Goal: Book appointment/travel/reservation

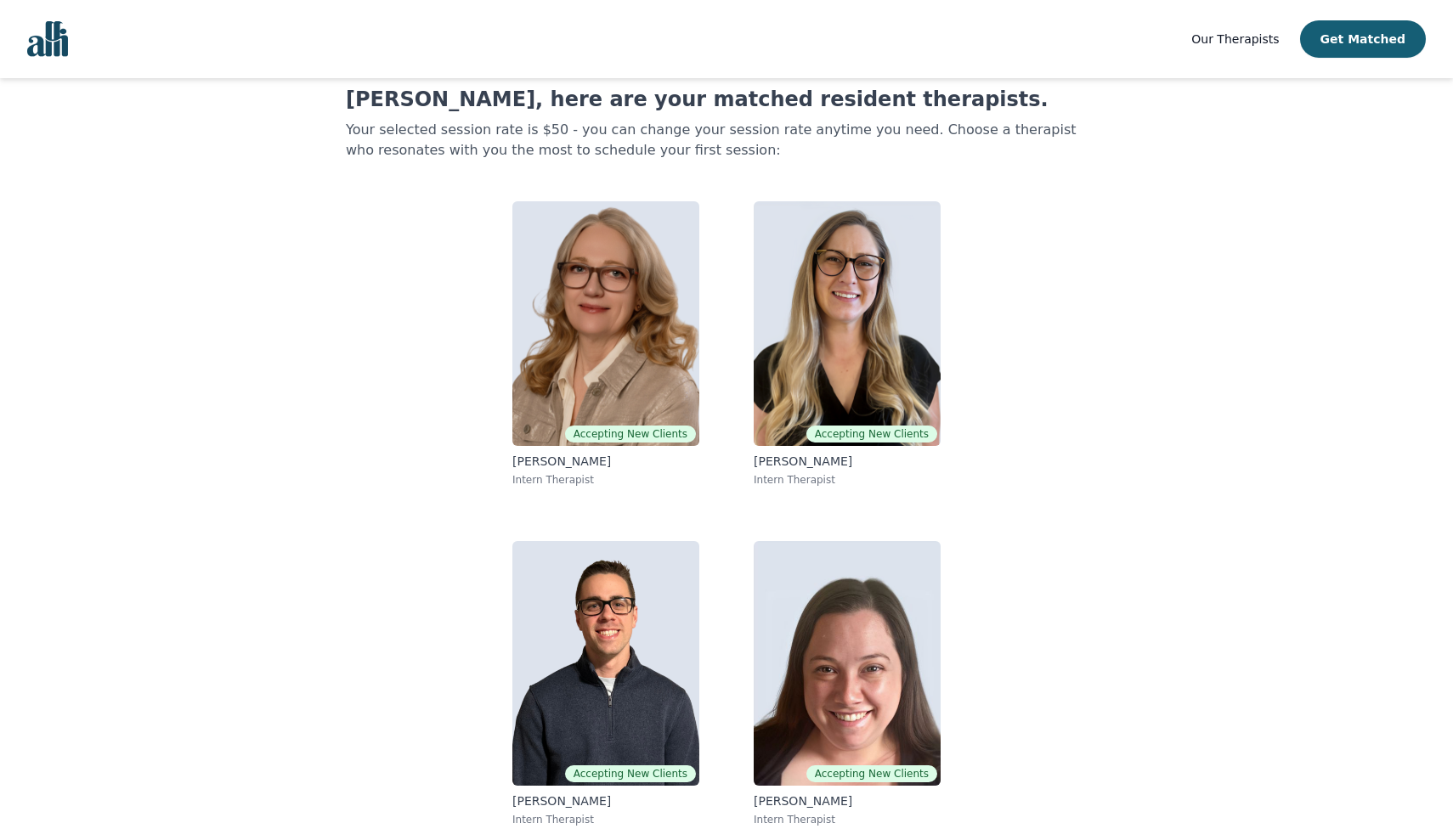
scroll to position [47, 0]
click at [1240, 33] on span "Our Therapists" at bounding box center [1235, 40] width 87 height 14
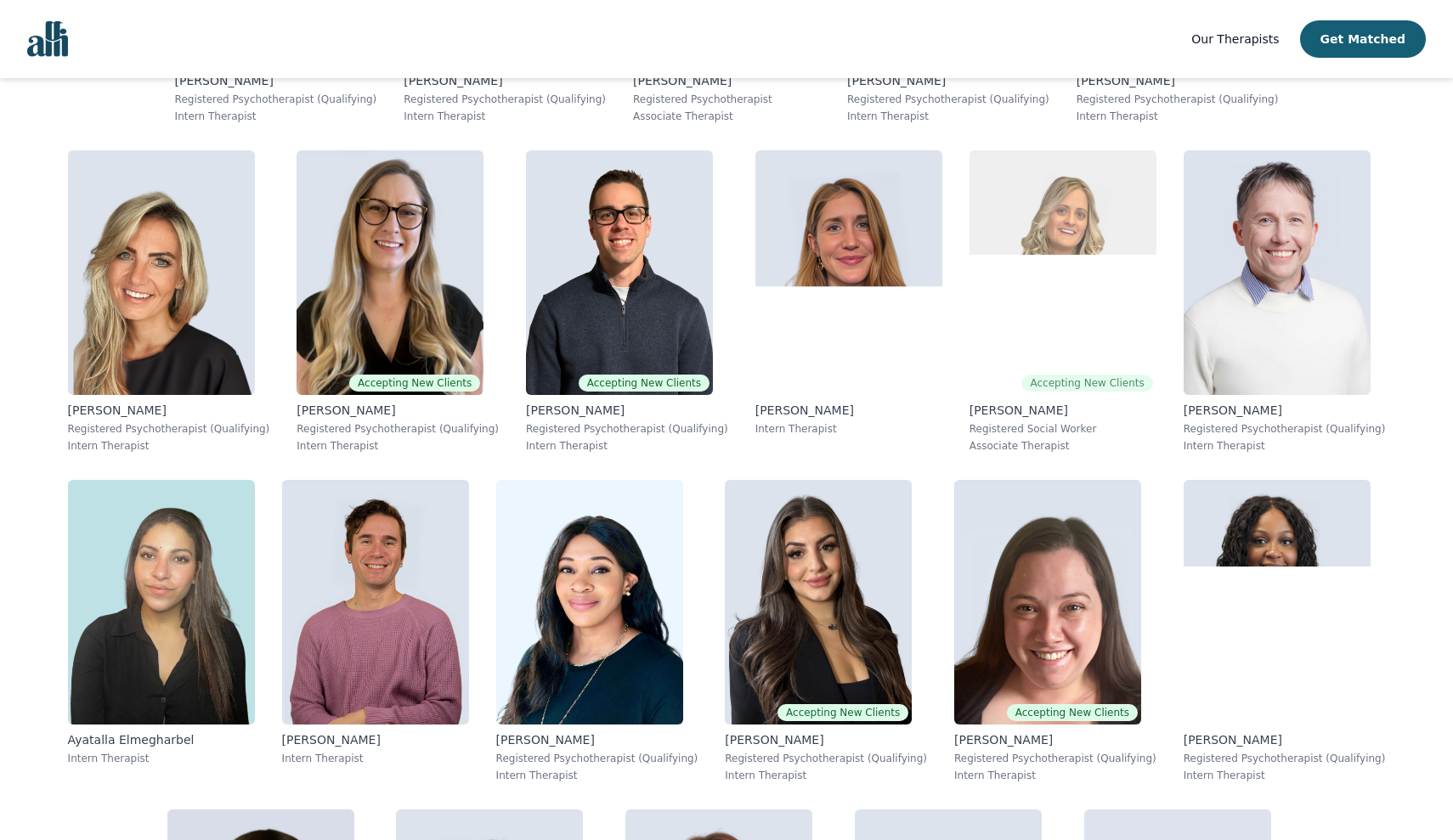
scroll to position [4807, 0]
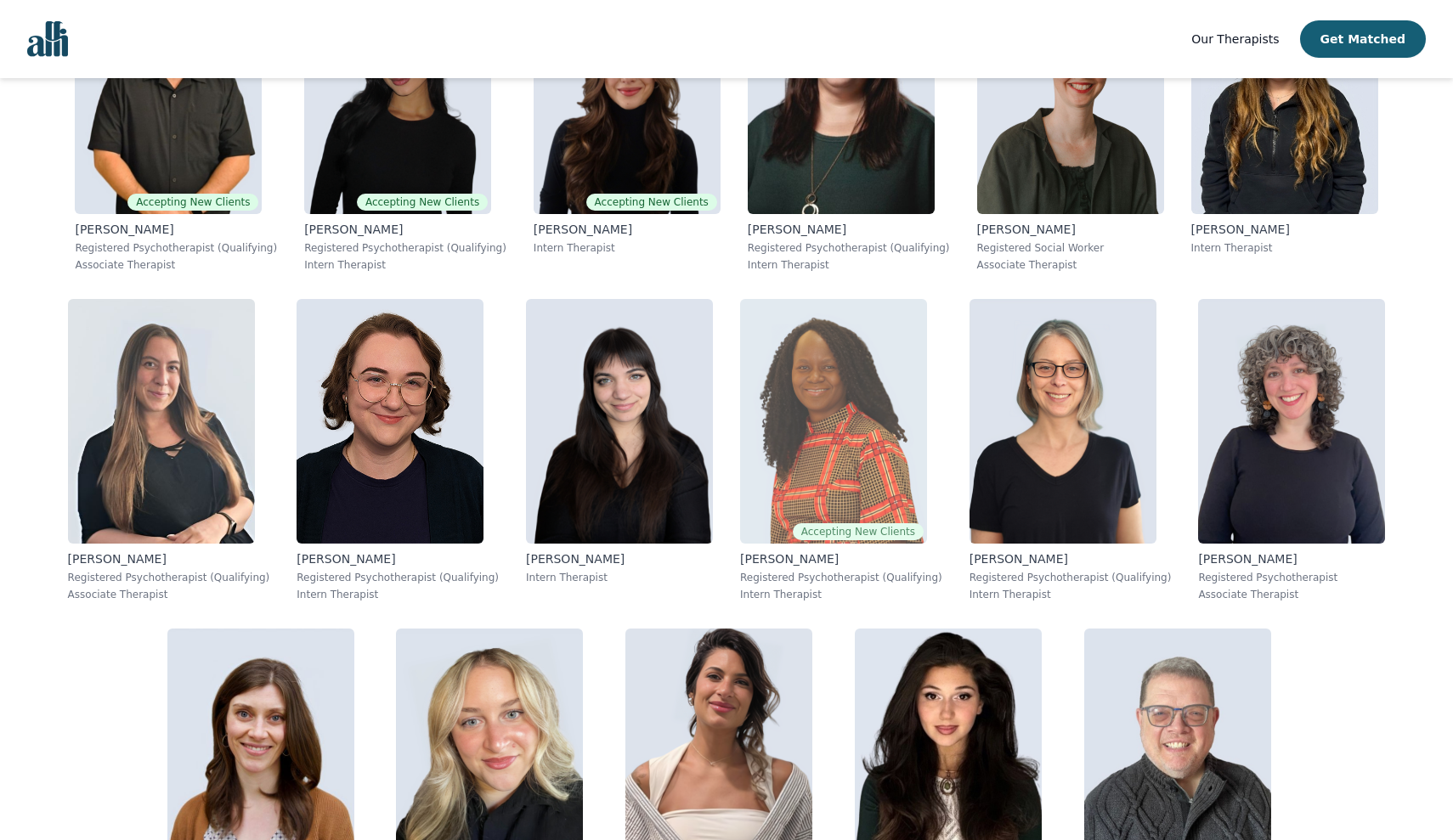
click at [740, 384] on img at bounding box center [833, 420] width 187 height 244
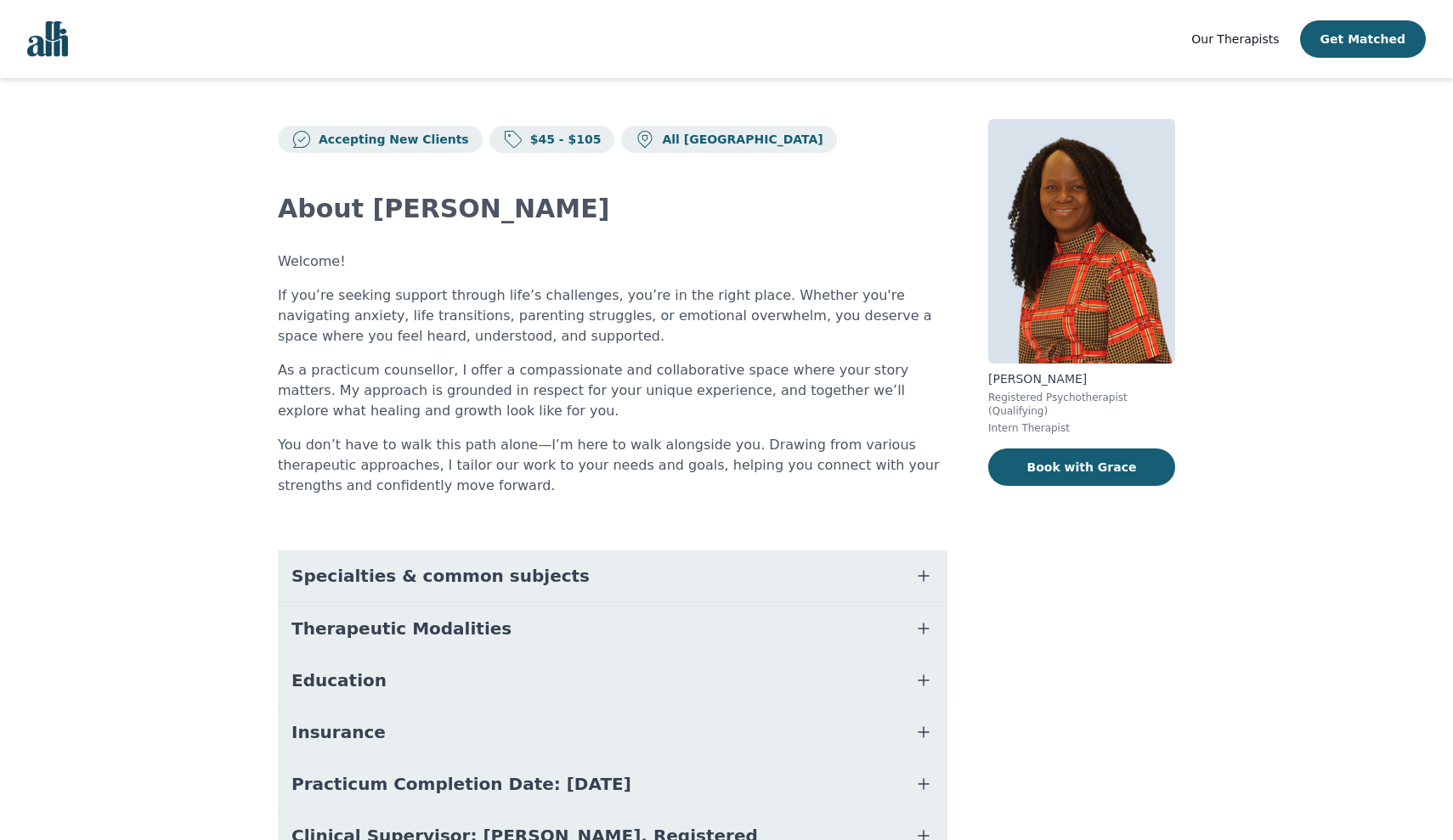
click at [1114, 272] on img at bounding box center [1081, 240] width 187 height 244
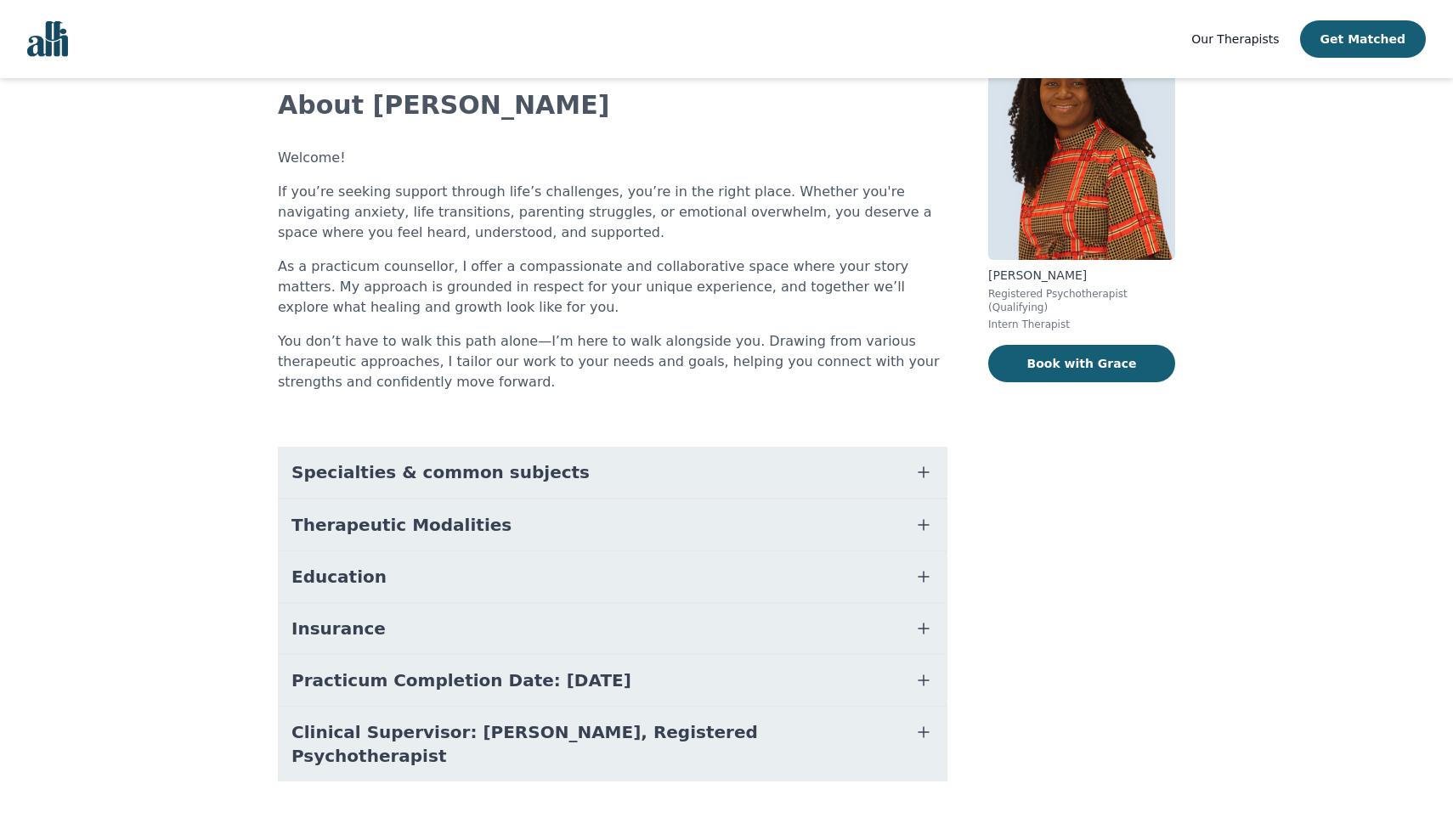
scroll to position [103, 0]
click at [1076, 362] on button "Book with Grace" at bounding box center [1081, 364] width 187 height 38
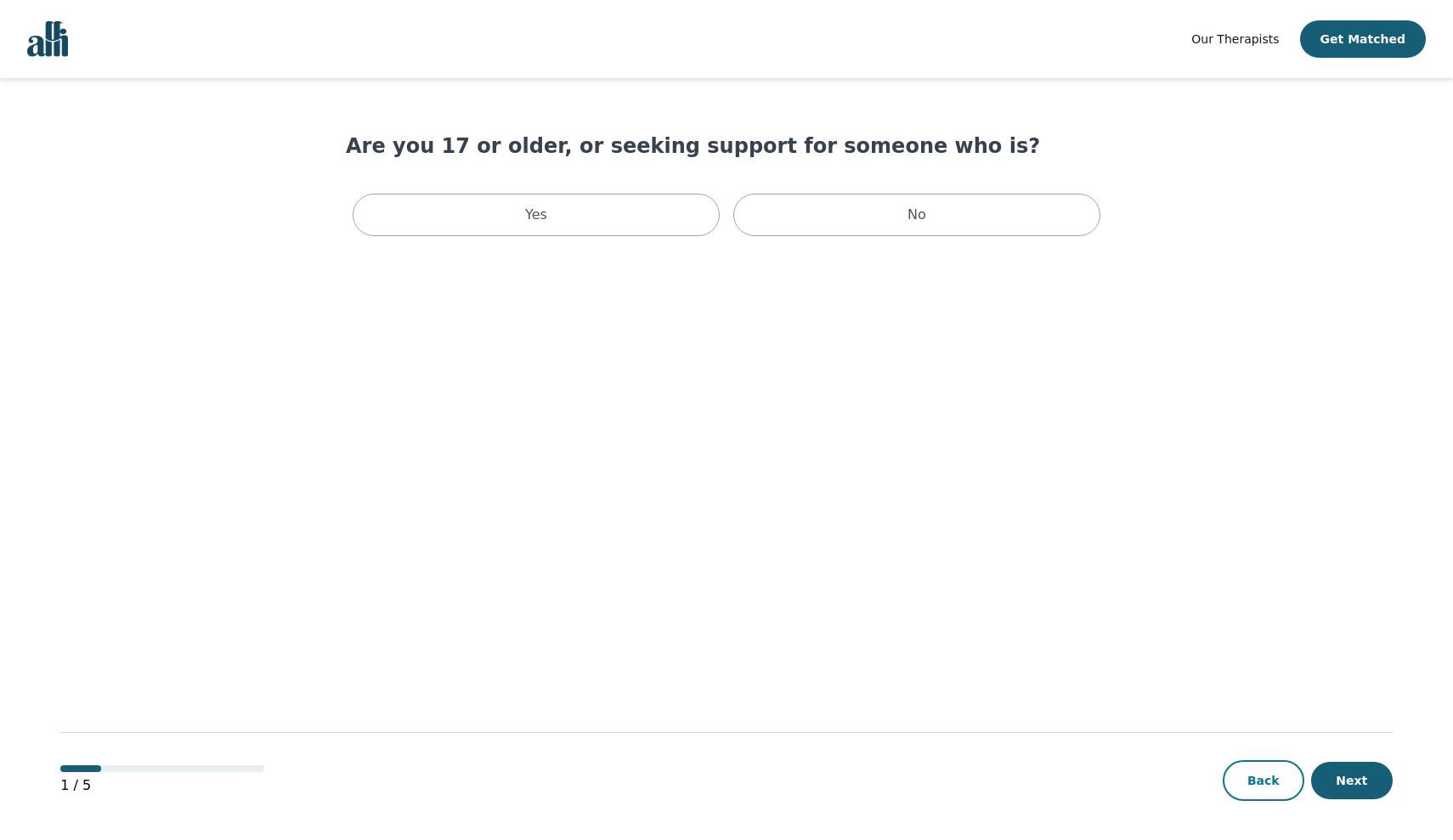
click at [1260, 775] on button "Back" at bounding box center [1263, 780] width 81 height 41
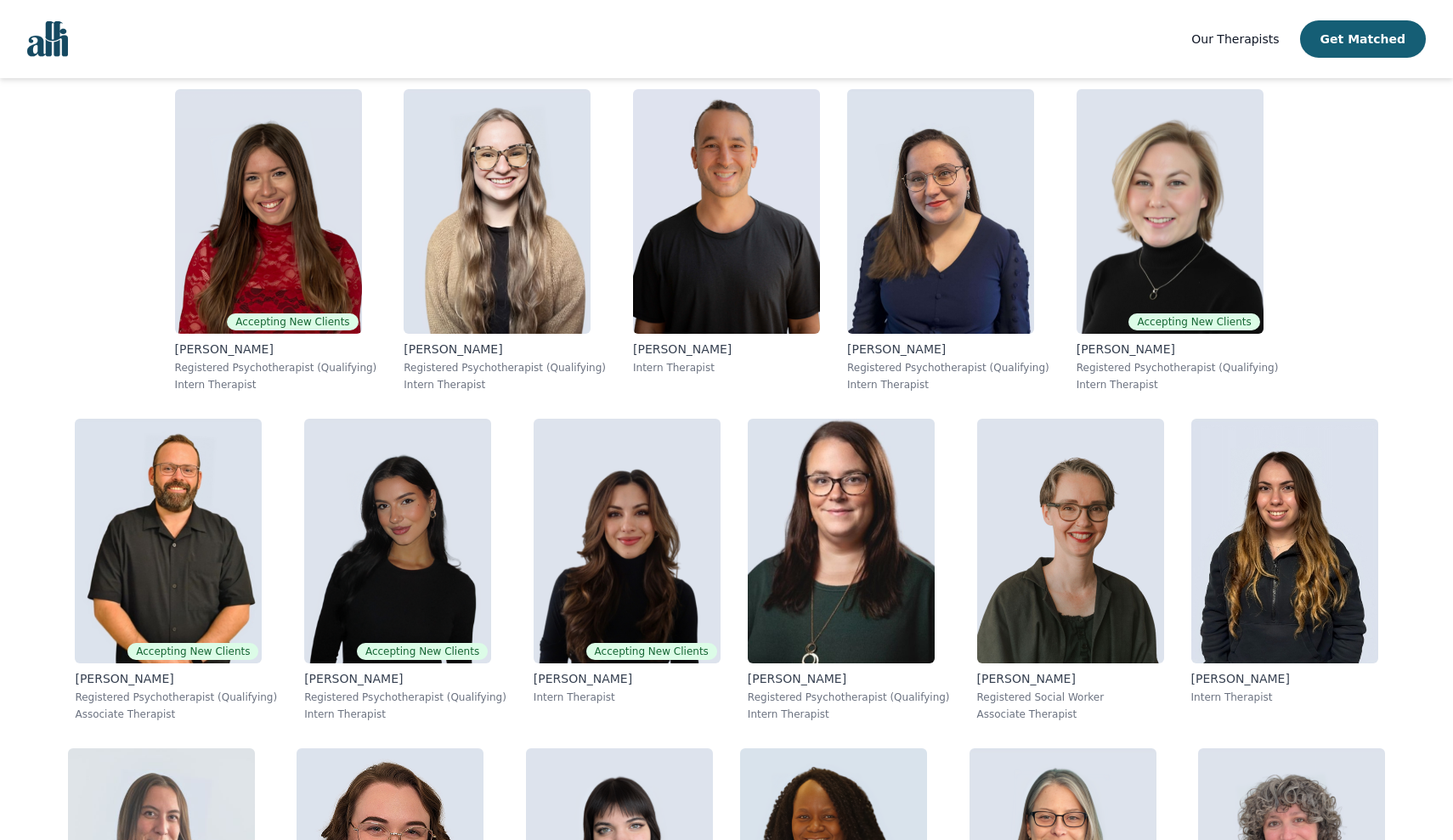
scroll to position [628, 0]
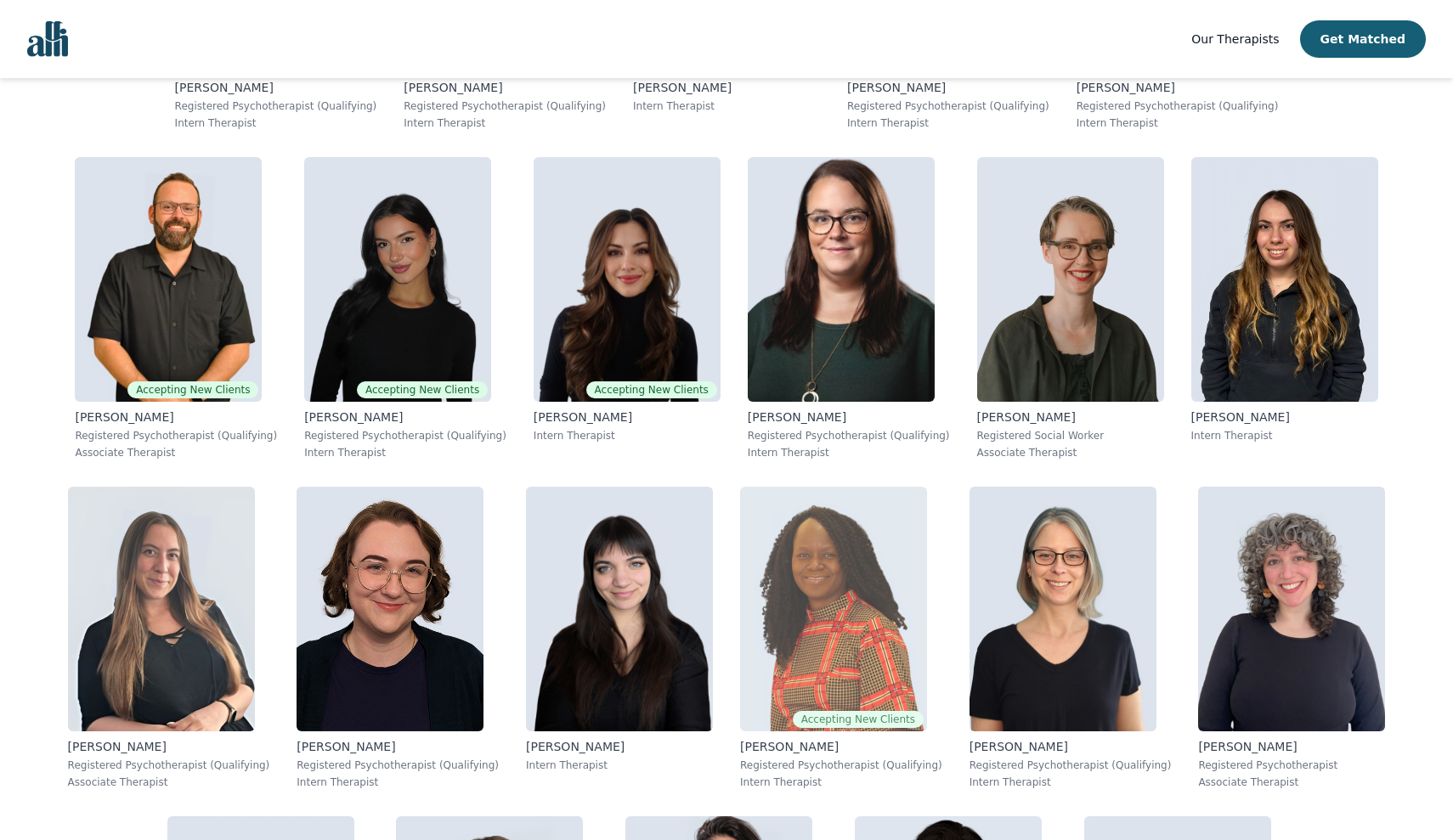
click at [740, 639] on img at bounding box center [833, 608] width 187 height 244
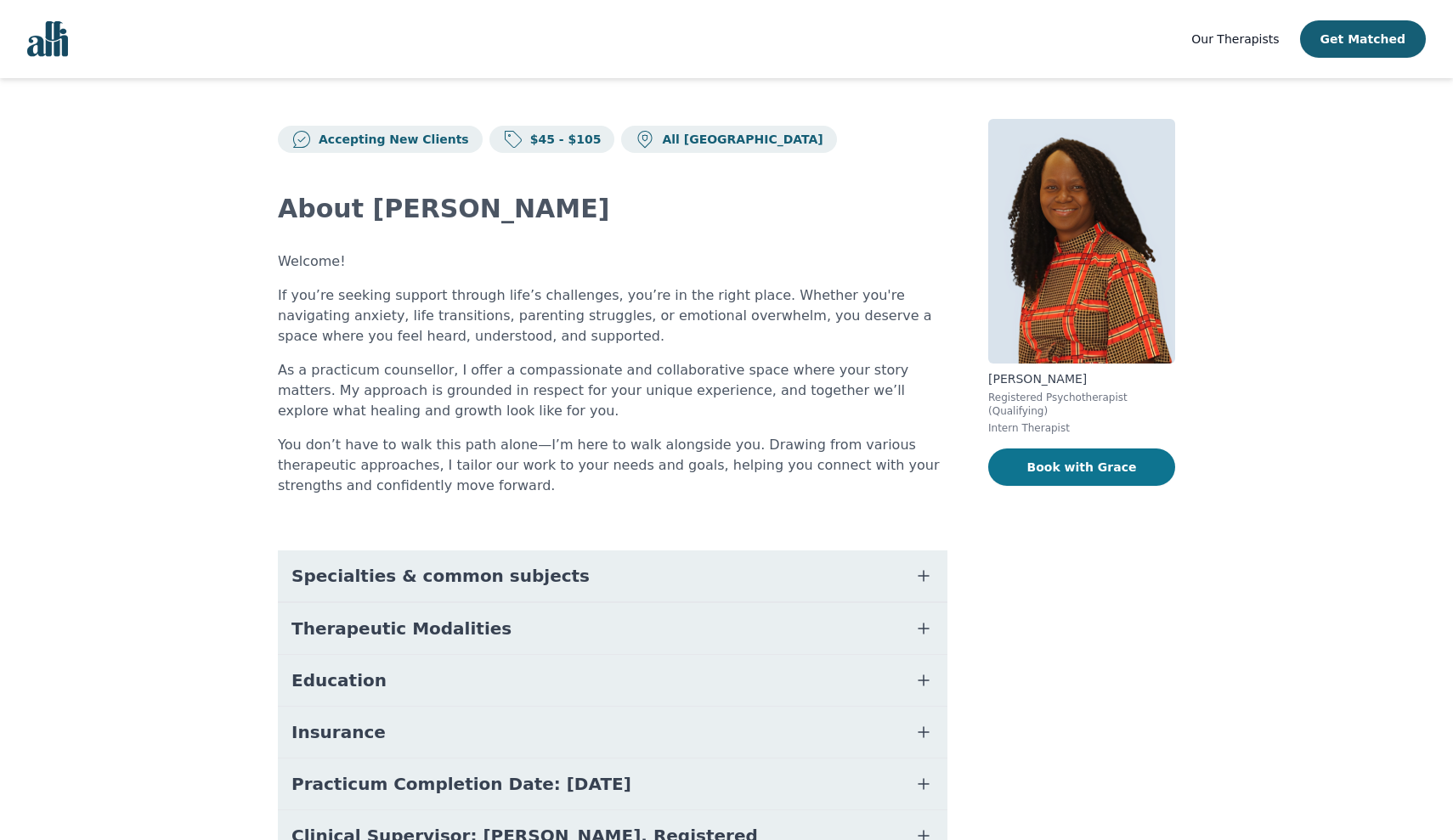
click at [1122, 465] on button "Book with Grace" at bounding box center [1081, 467] width 187 height 38
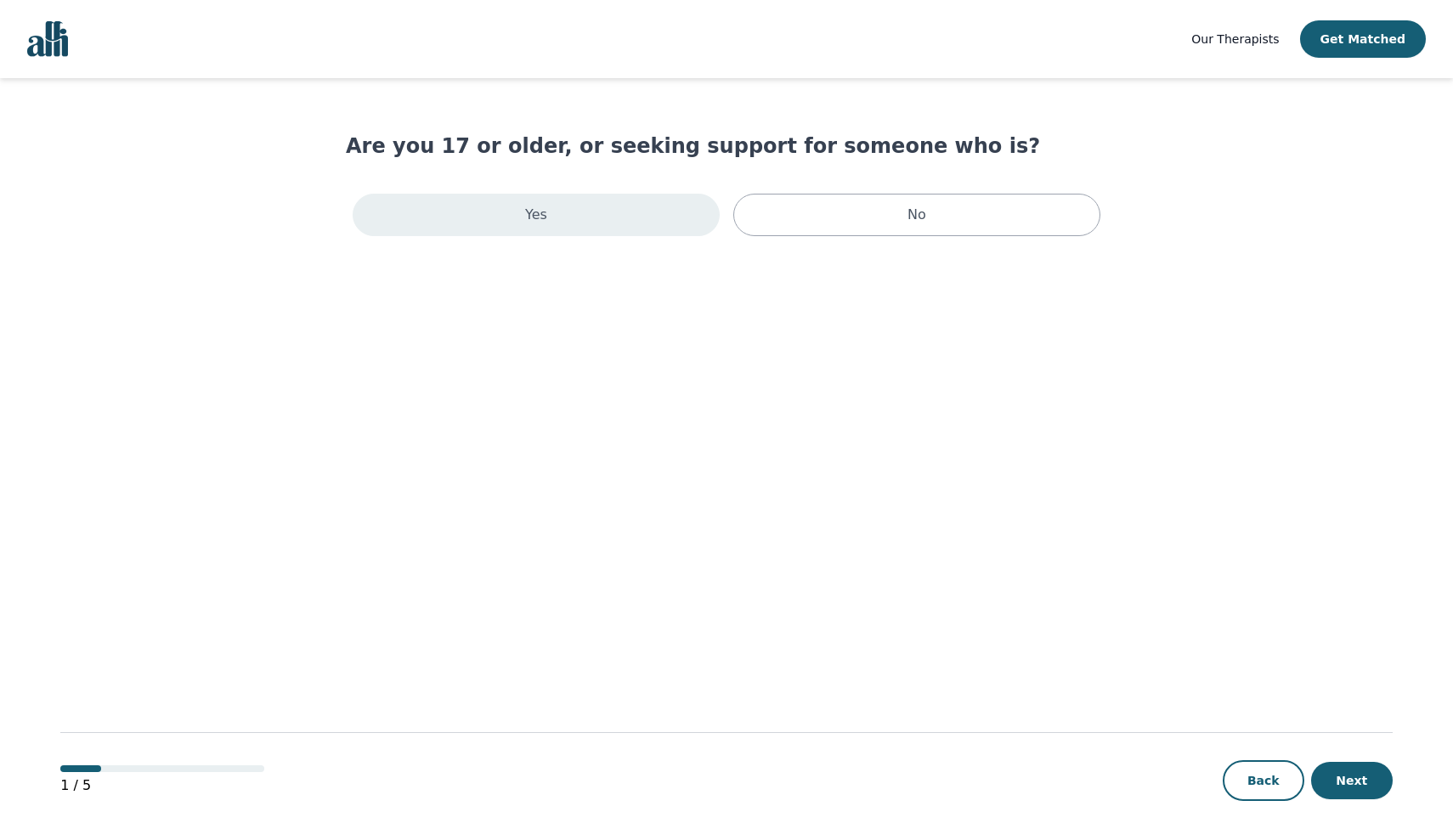
click at [628, 214] on div "Yes" at bounding box center [535, 215] width 367 height 43
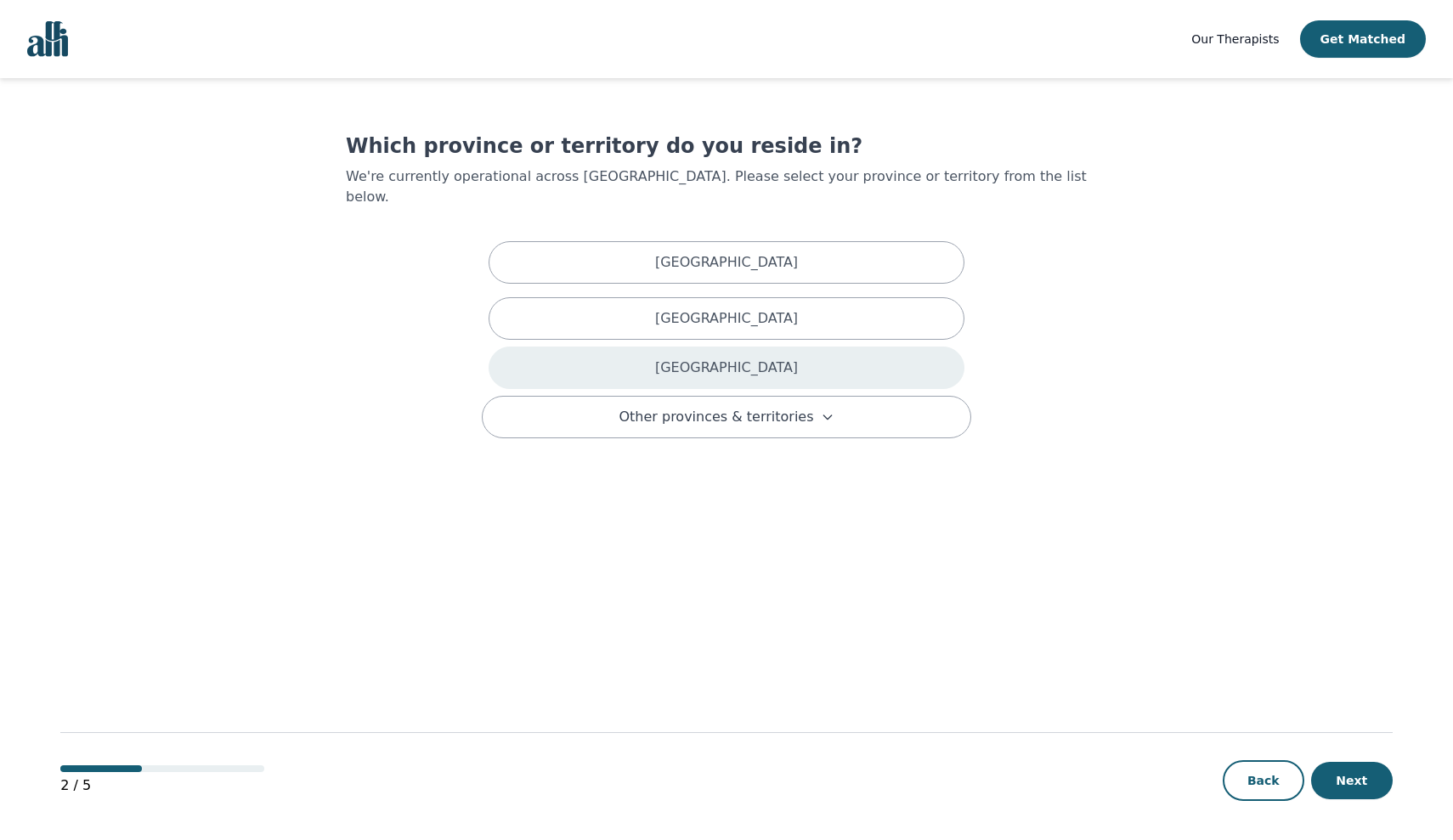
click at [701, 348] on div "[GEOGRAPHIC_DATA]" at bounding box center [726, 367] width 476 height 43
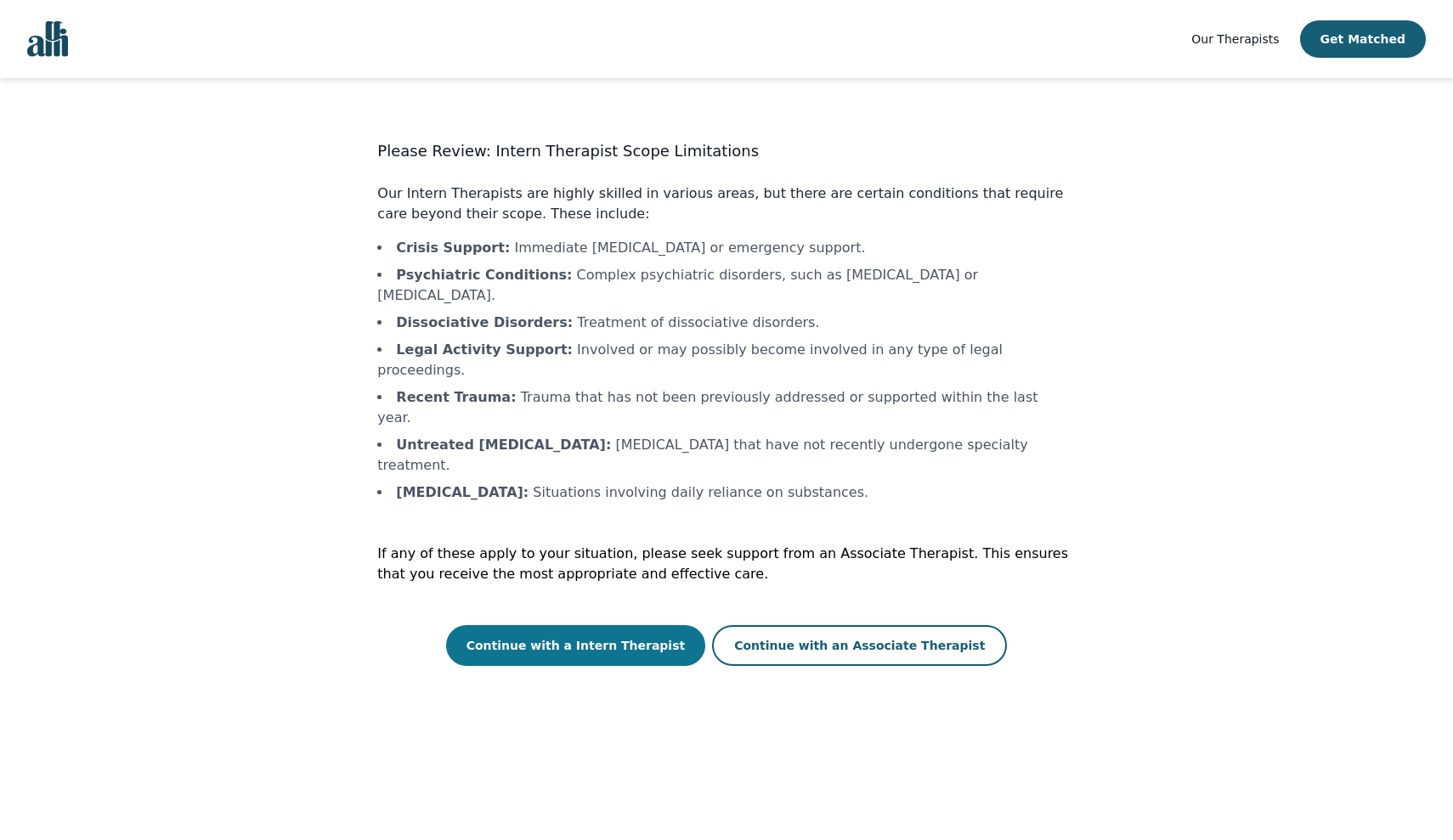
click at [609, 625] on button "Continue with a Intern Therapist" at bounding box center [576, 645] width 260 height 41
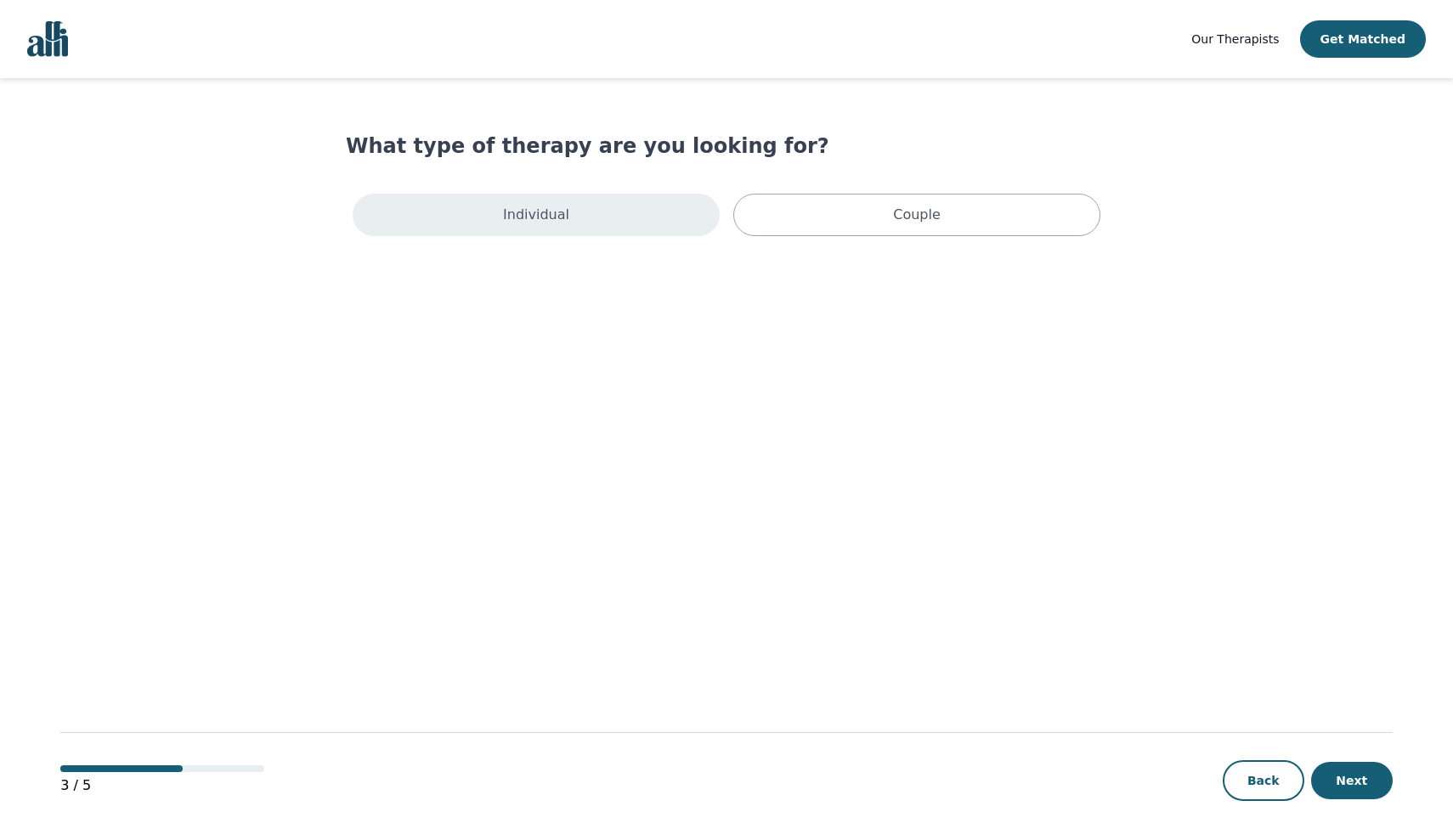
click at [539, 214] on p "Individual" at bounding box center [535, 215] width 66 height 21
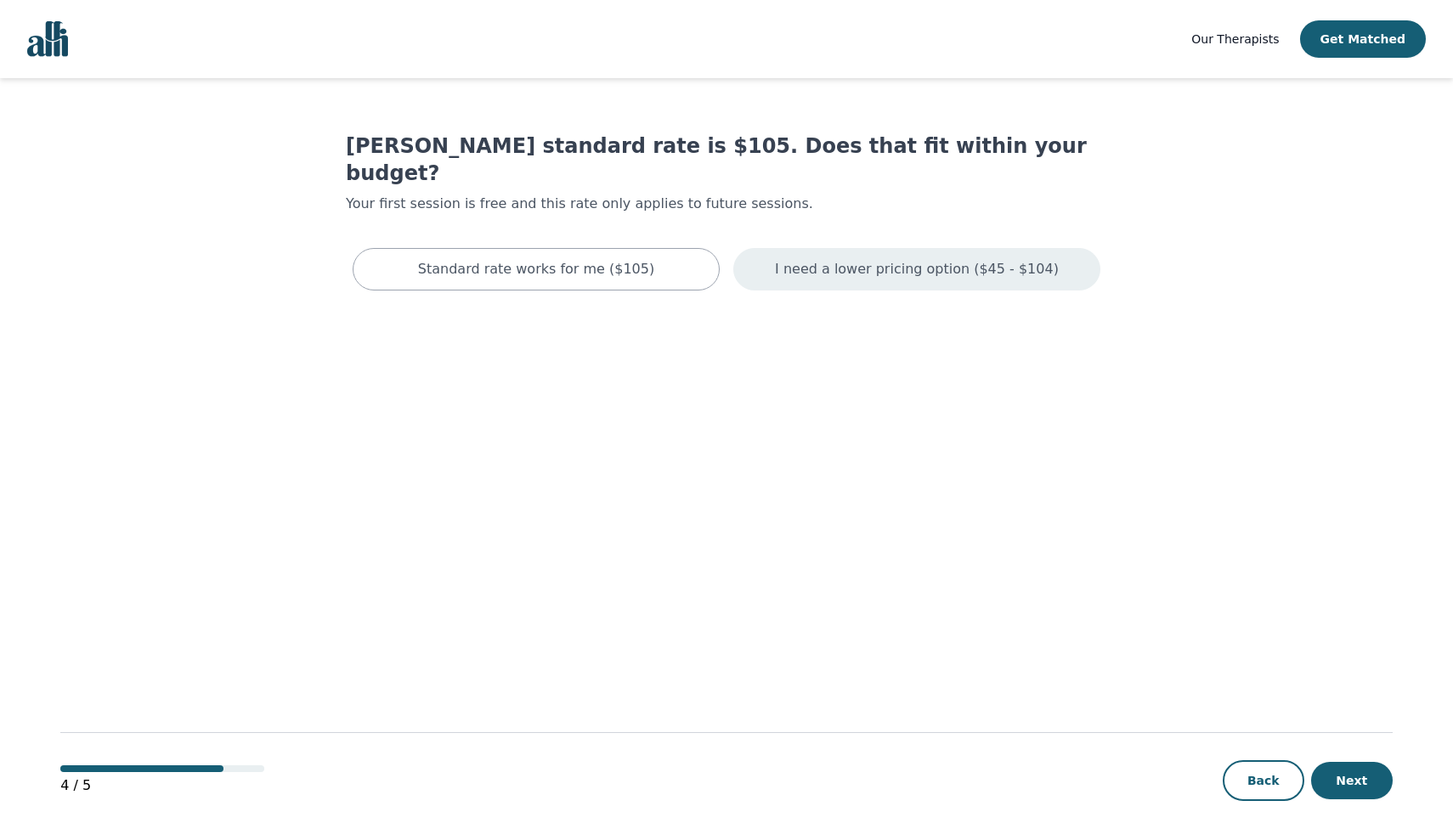
click at [771, 248] on div "I need a lower pricing option ($45 - $104)" at bounding box center [917, 269] width 367 height 43
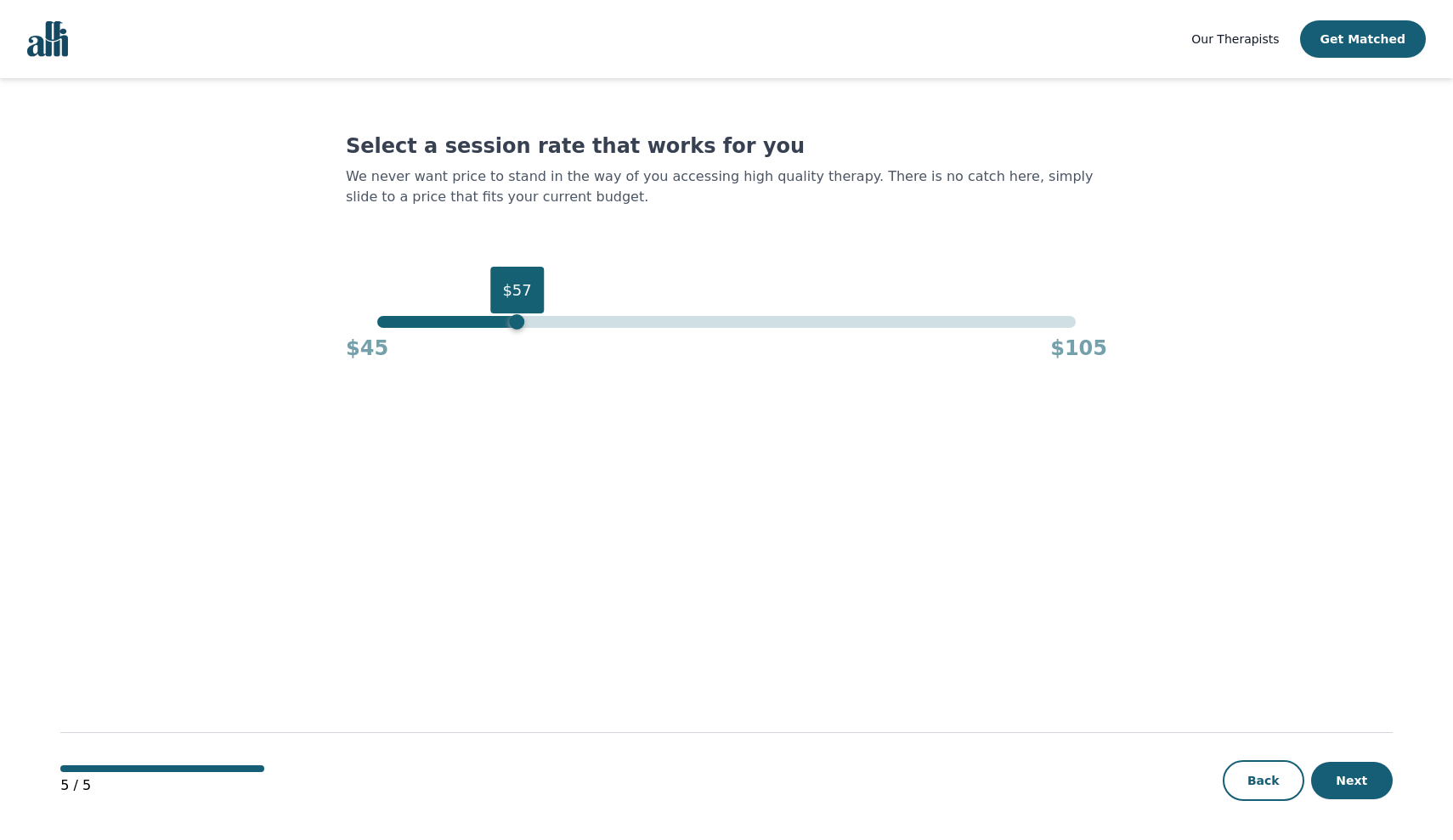
drag, startPoint x: 1077, startPoint y: 327, endPoint x: 518, endPoint y: 326, distance: 559.0
click at [518, 326] on div "$57" at bounding box center [517, 322] width 15 height 15
click at [1259, 793] on button "Back" at bounding box center [1263, 780] width 81 height 41
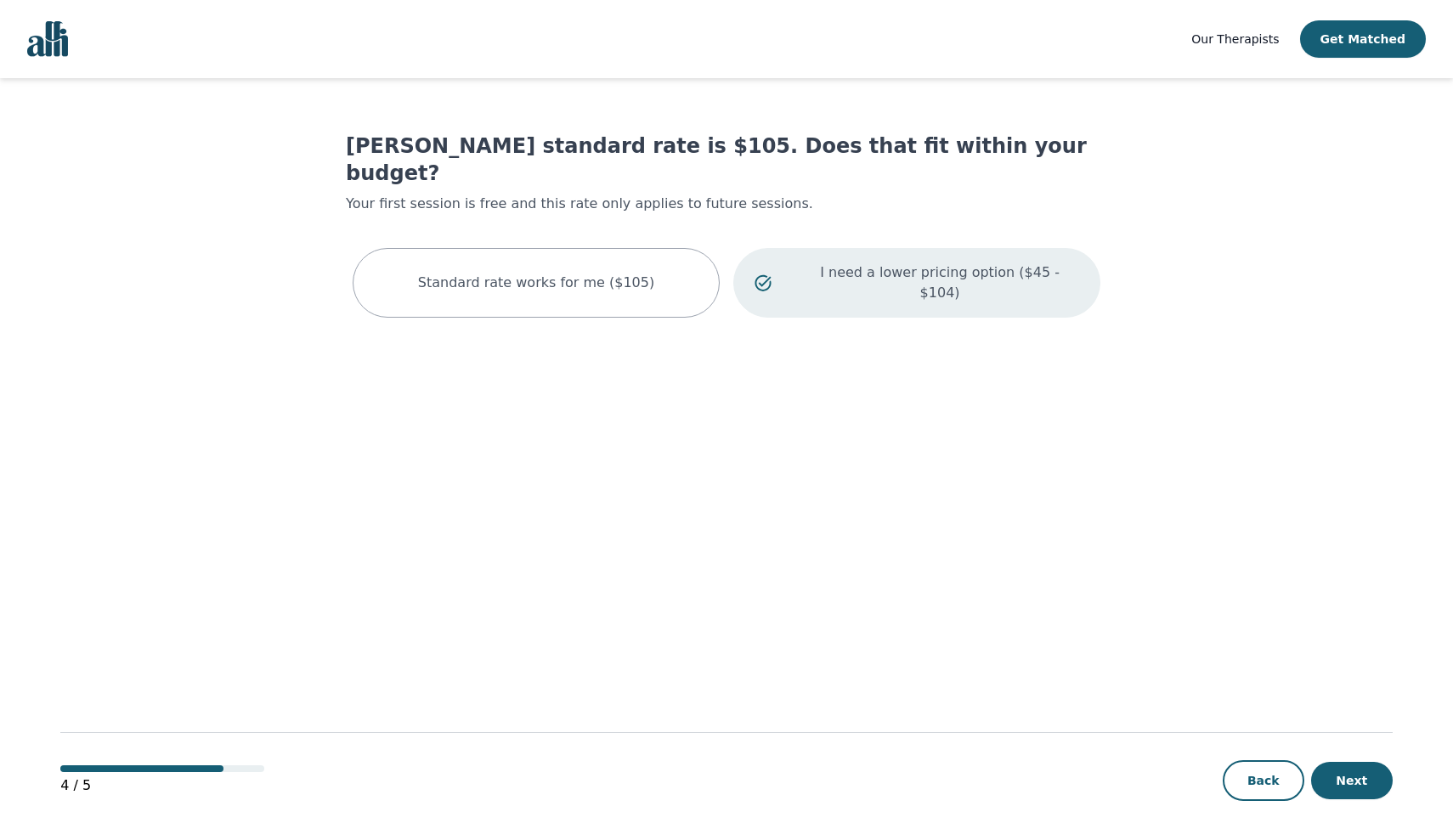
click at [915, 262] on p "I need a lower pricing option ($45 - $104)" at bounding box center [940, 282] width 279 height 41
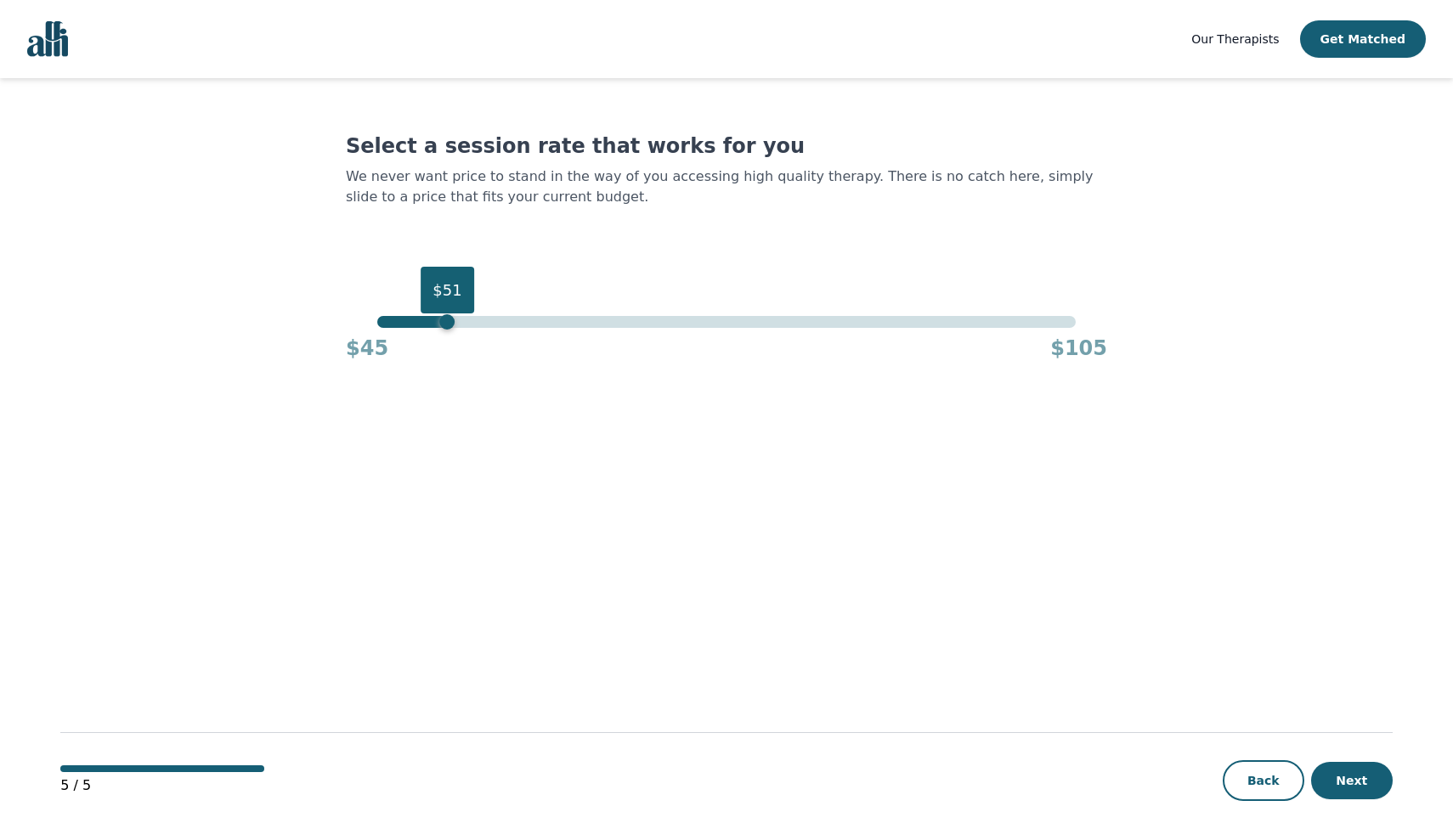
drag, startPoint x: 1078, startPoint y: 326, endPoint x: 453, endPoint y: 328, distance: 625.0
click at [453, 328] on div "$51 $45 $105" at bounding box center [726, 338] width 761 height 46
drag, startPoint x: 446, startPoint y: 327, endPoint x: 436, endPoint y: 327, distance: 10.0
click at [436, 327] on div "$50" at bounding box center [436, 322] width 15 height 15
click at [1347, 788] on button "Next" at bounding box center [1352, 781] width 81 height 38
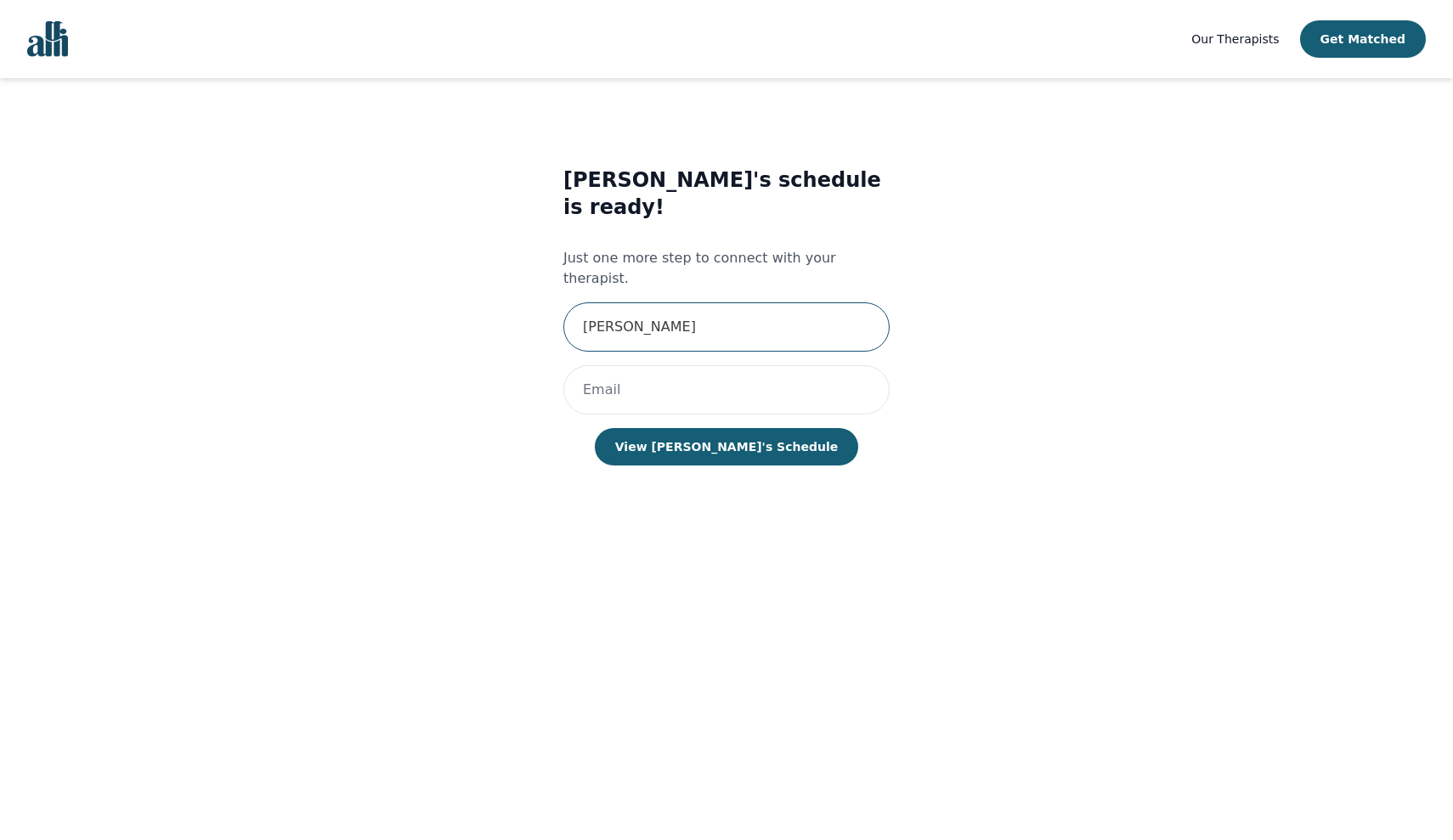
type input "[PERSON_NAME]"
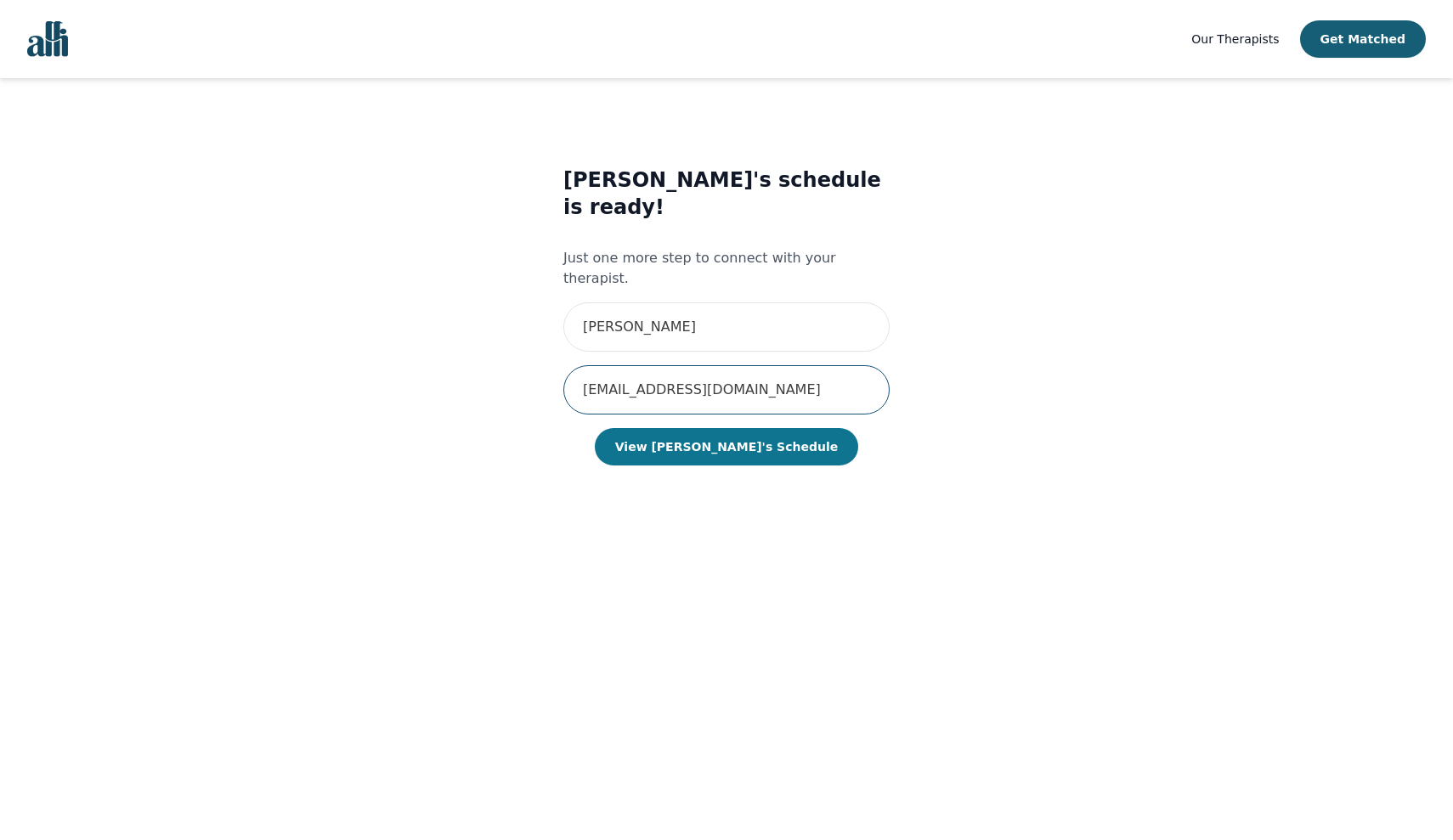
type input "[EMAIL_ADDRESS][DOMAIN_NAME]"
click at [676, 428] on button "View [PERSON_NAME]'s Schedule" at bounding box center [726, 447] width 263 height 38
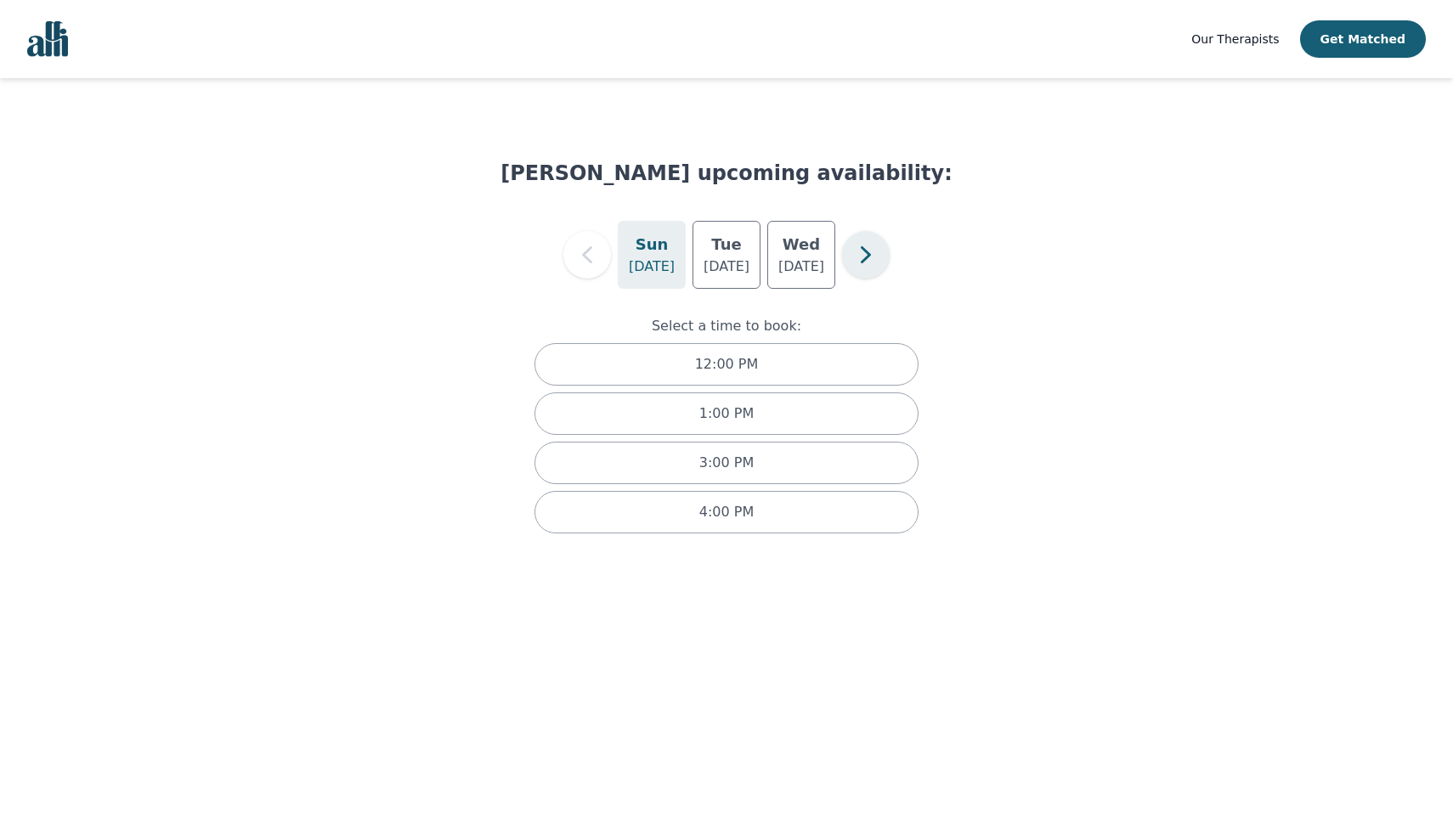
click at [864, 257] on icon "button" at bounding box center [866, 254] width 34 height 34
click at [585, 248] on icon "button" at bounding box center [587, 254] width 34 height 34
click at [738, 260] on p "[DATE]" at bounding box center [726, 266] width 46 height 21
click at [645, 265] on p "[DATE]" at bounding box center [651, 266] width 46 height 21
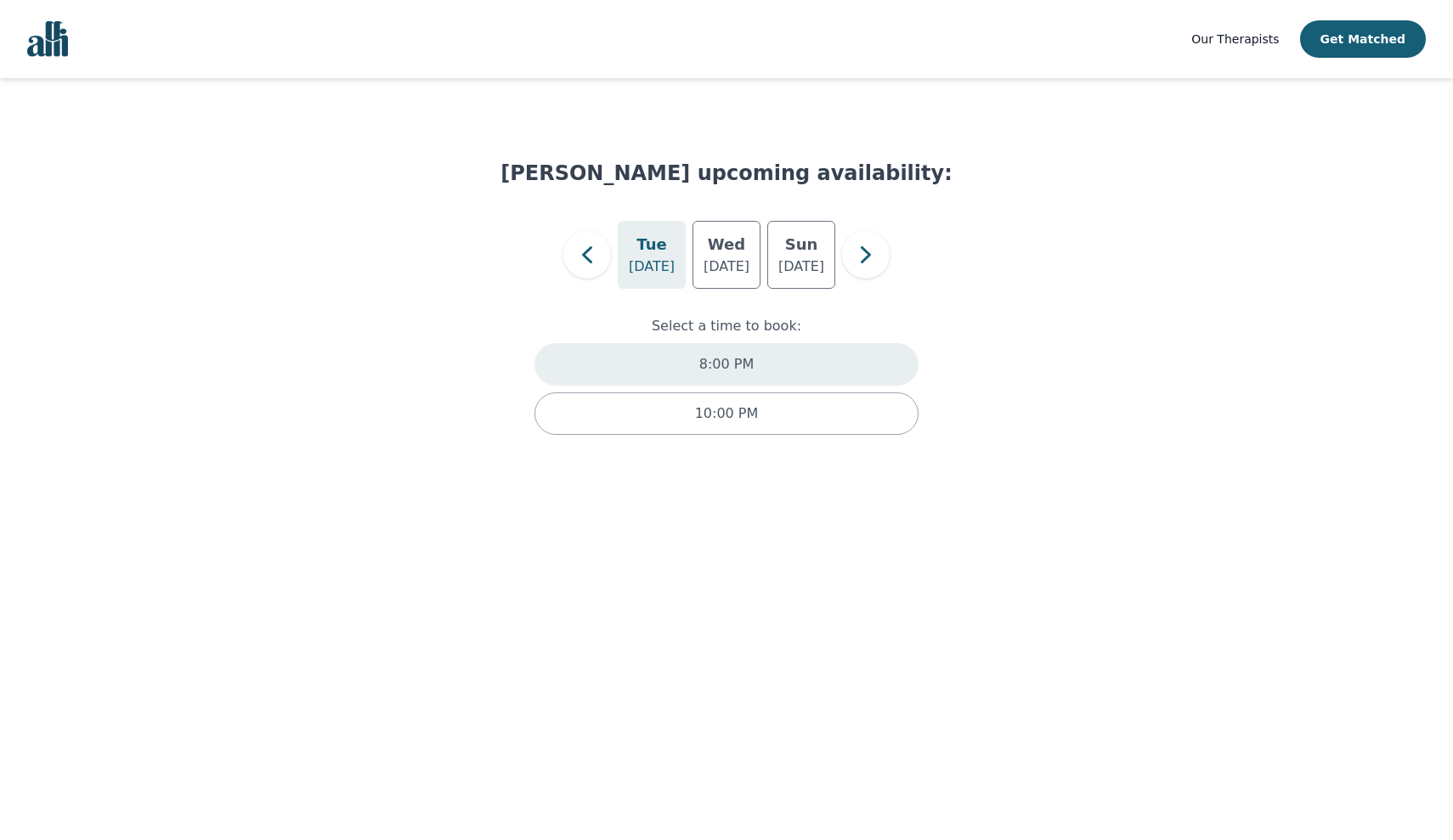
click at [714, 369] on p "8:00 PM" at bounding box center [726, 364] width 54 height 21
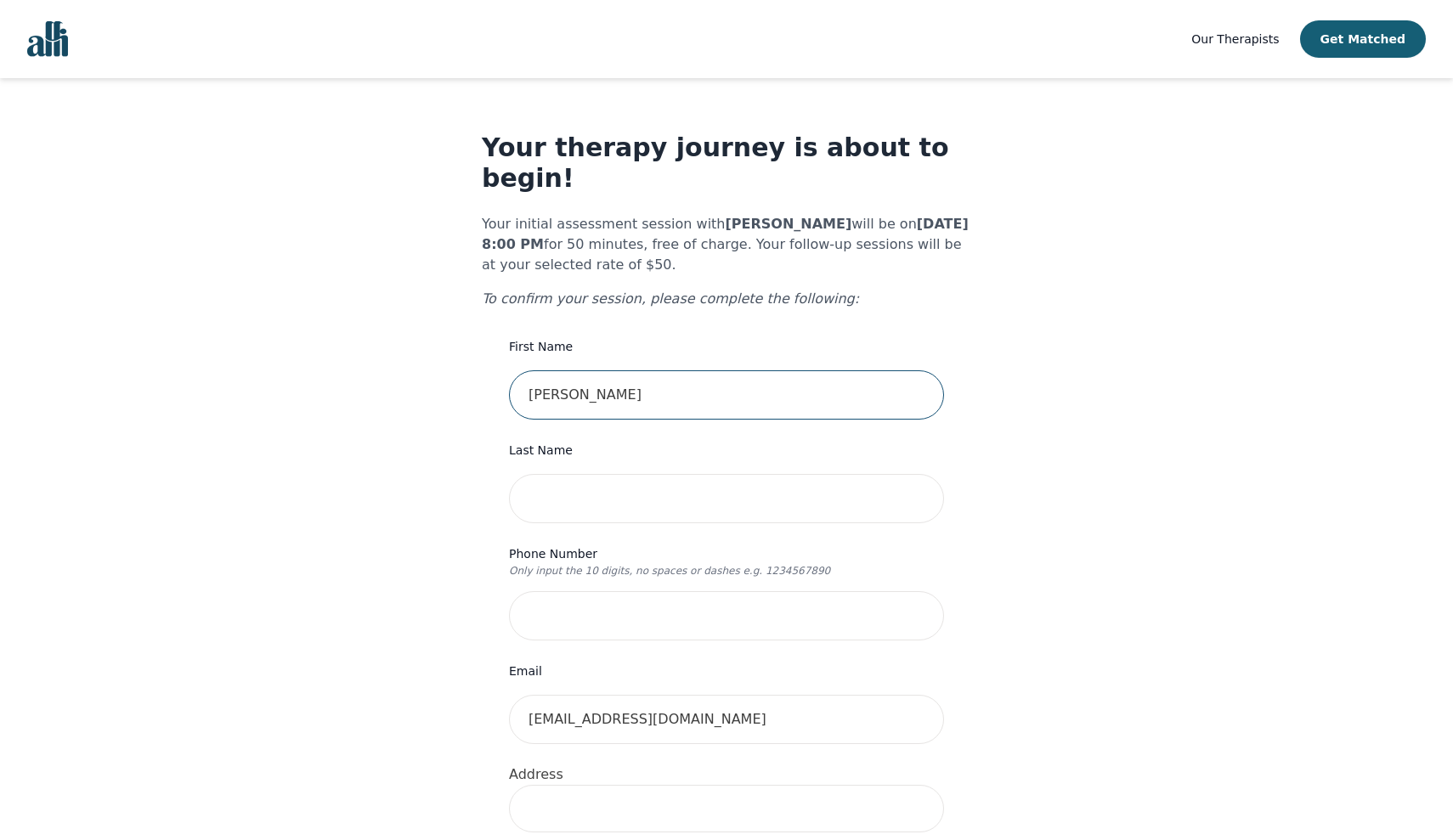
type input "[PERSON_NAME]"
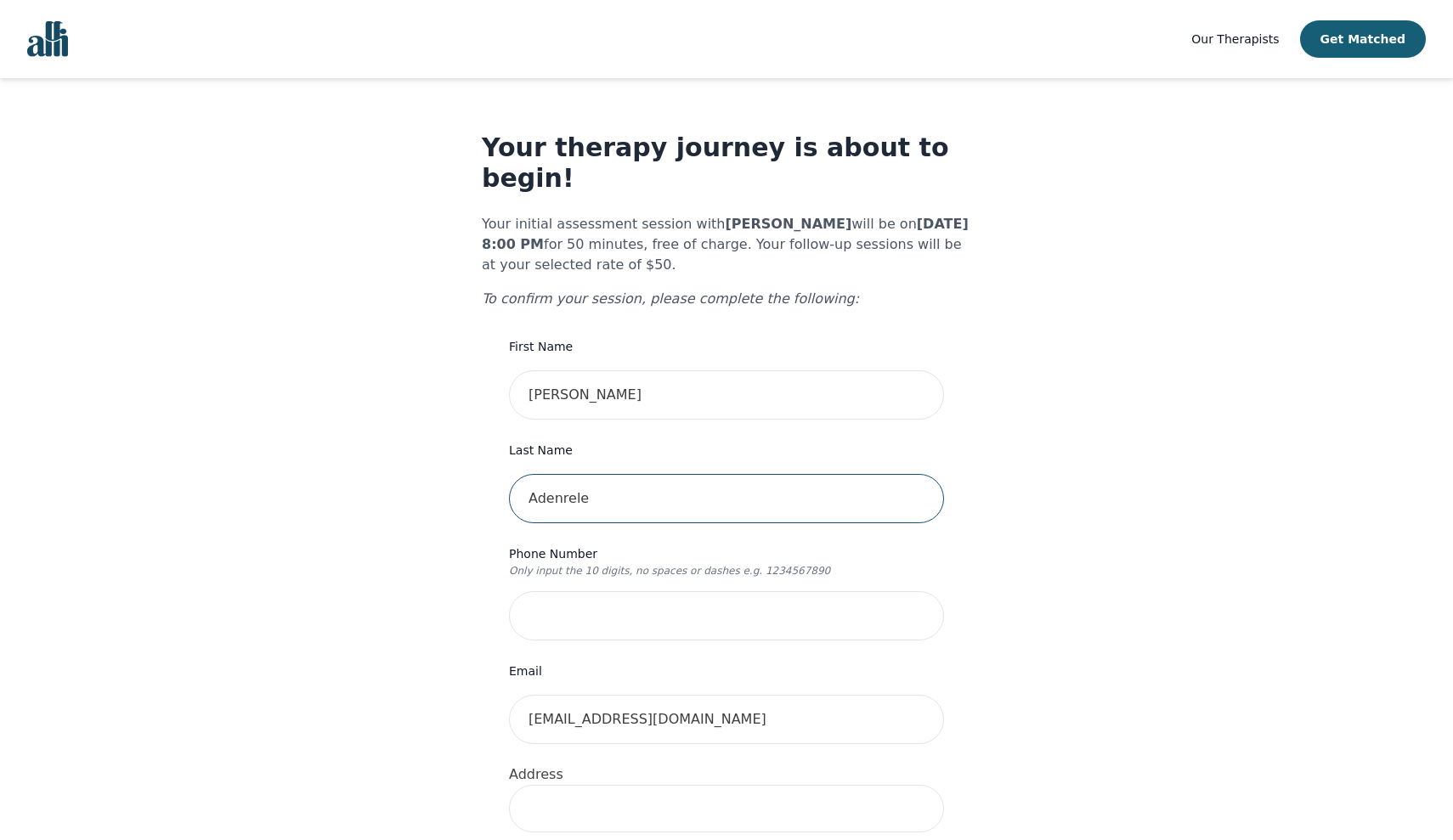
type input "Adenrele"
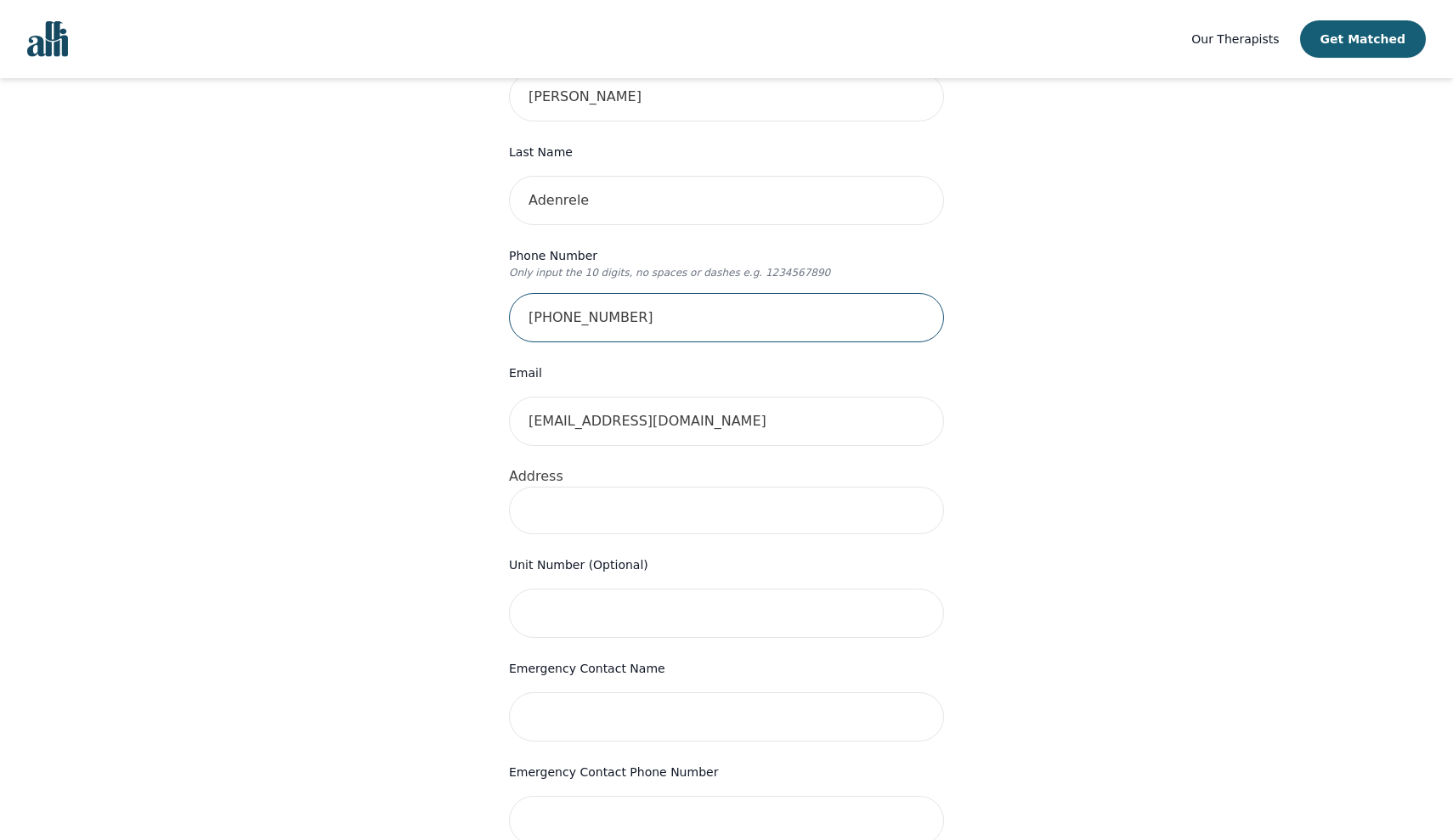
scroll to position [269, 0]
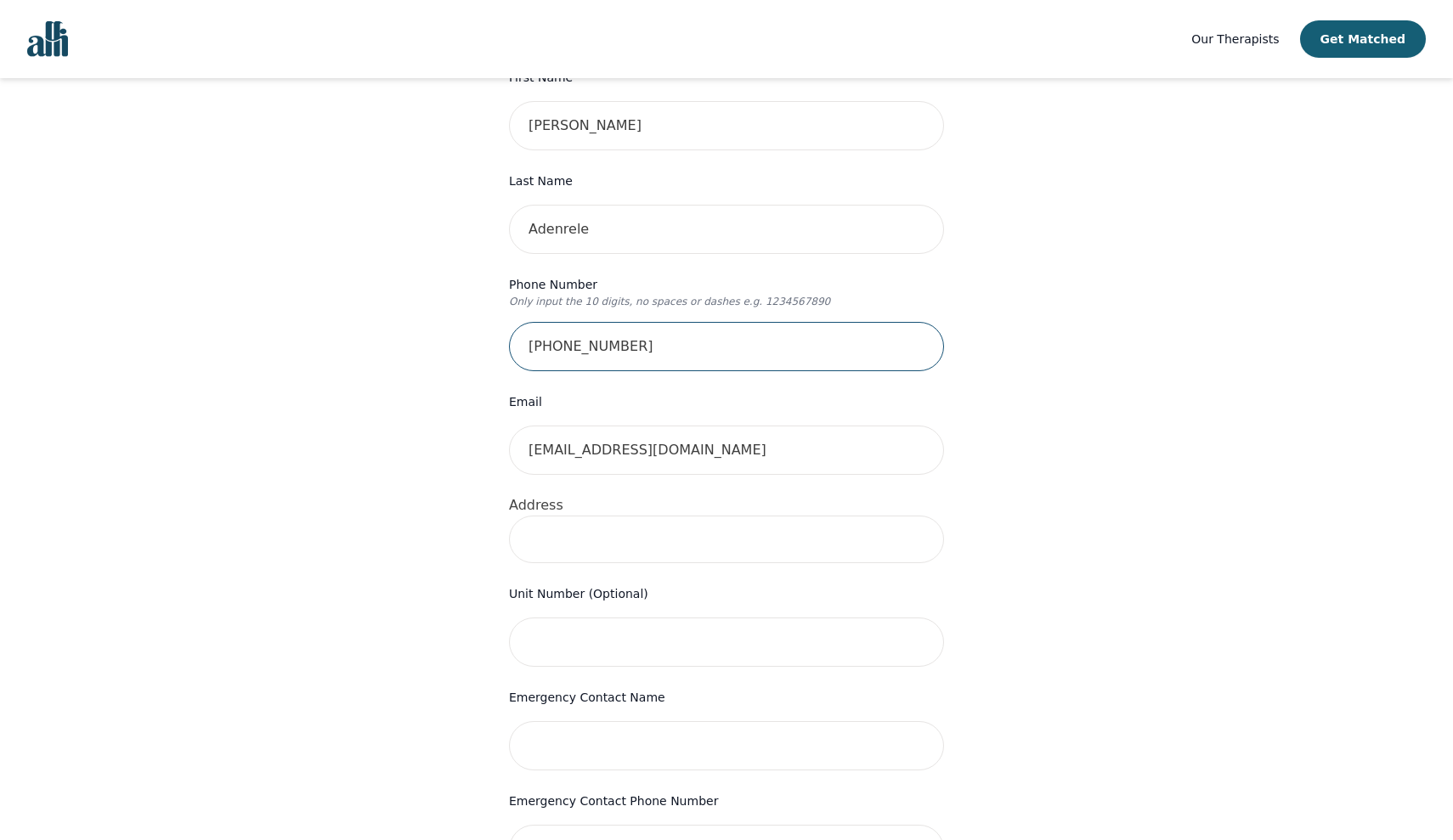
type input "[PHONE_NUMBER]"
type input "[STREET_ADDRESS]"
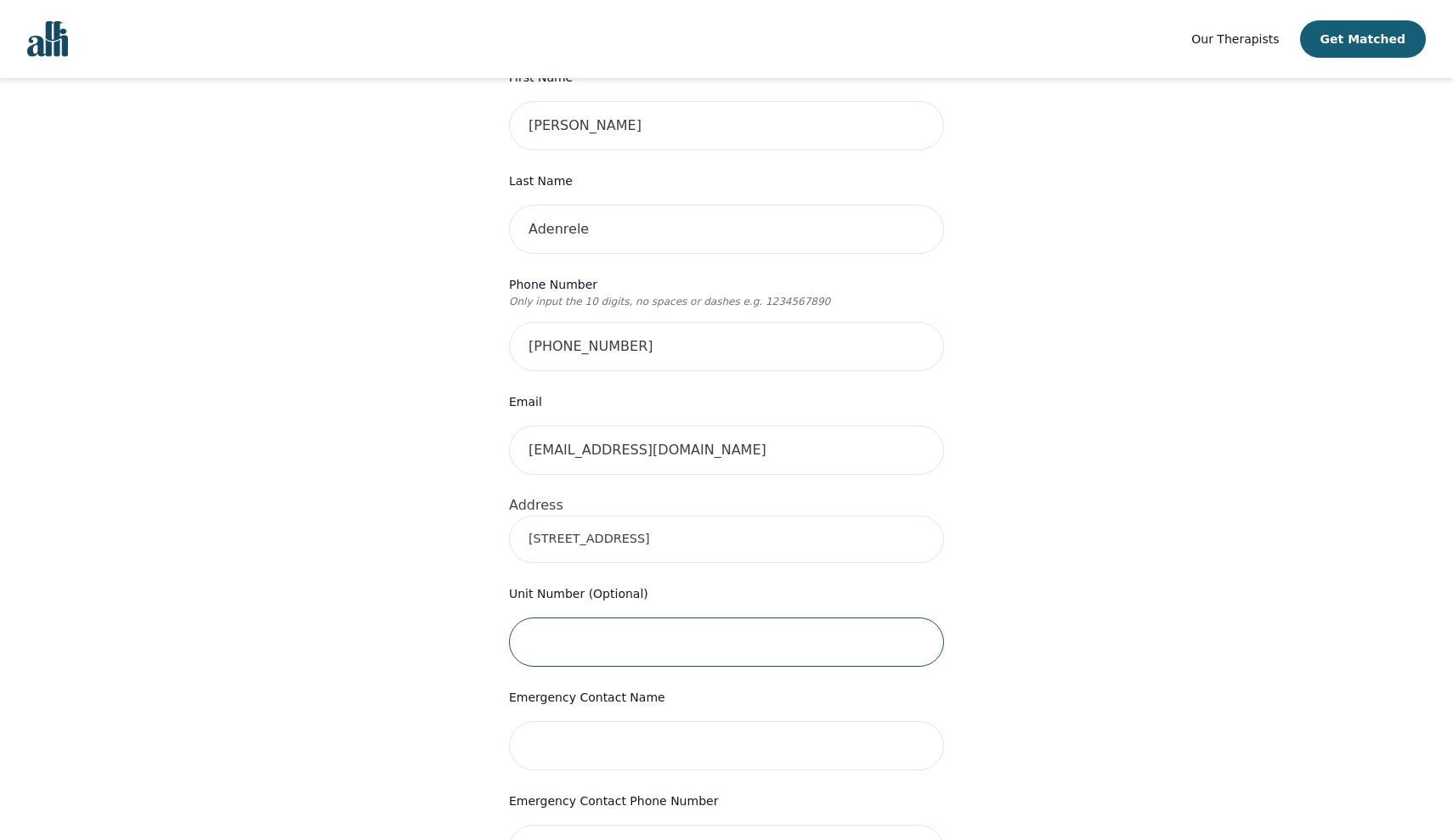
click at [556, 617] on input "text" at bounding box center [726, 642] width 436 height 49
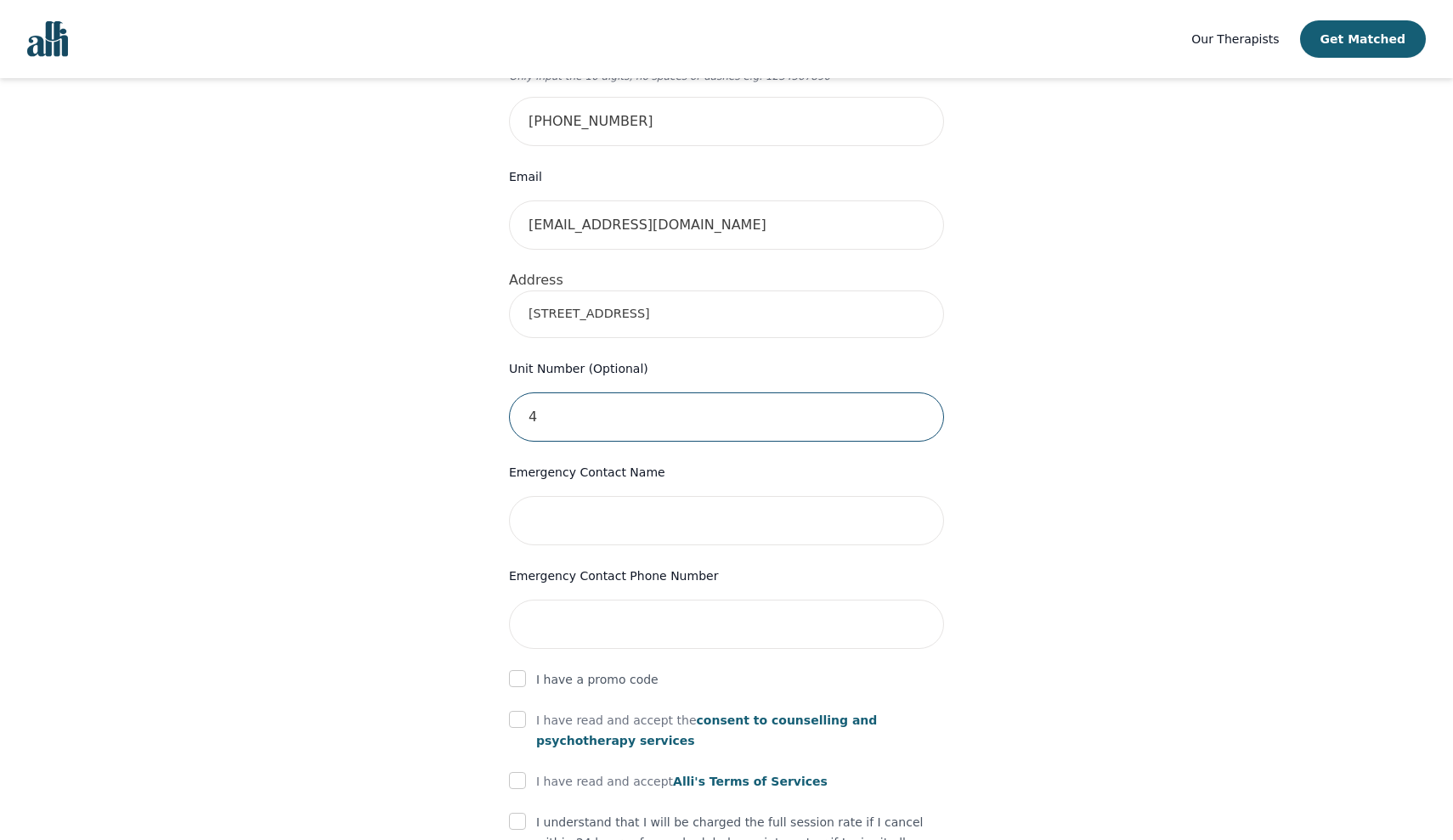
scroll to position [507, 0]
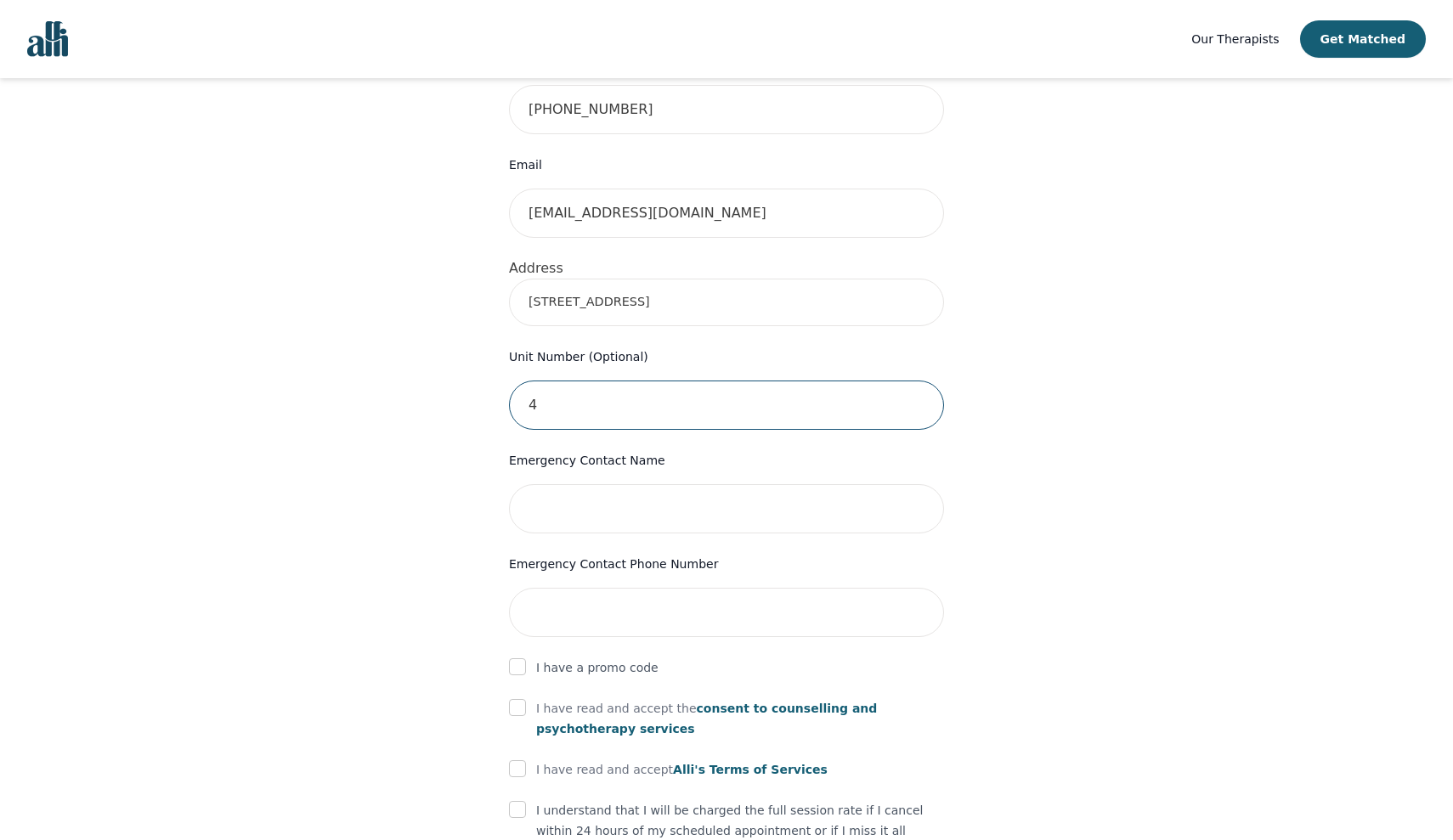
type input "4"
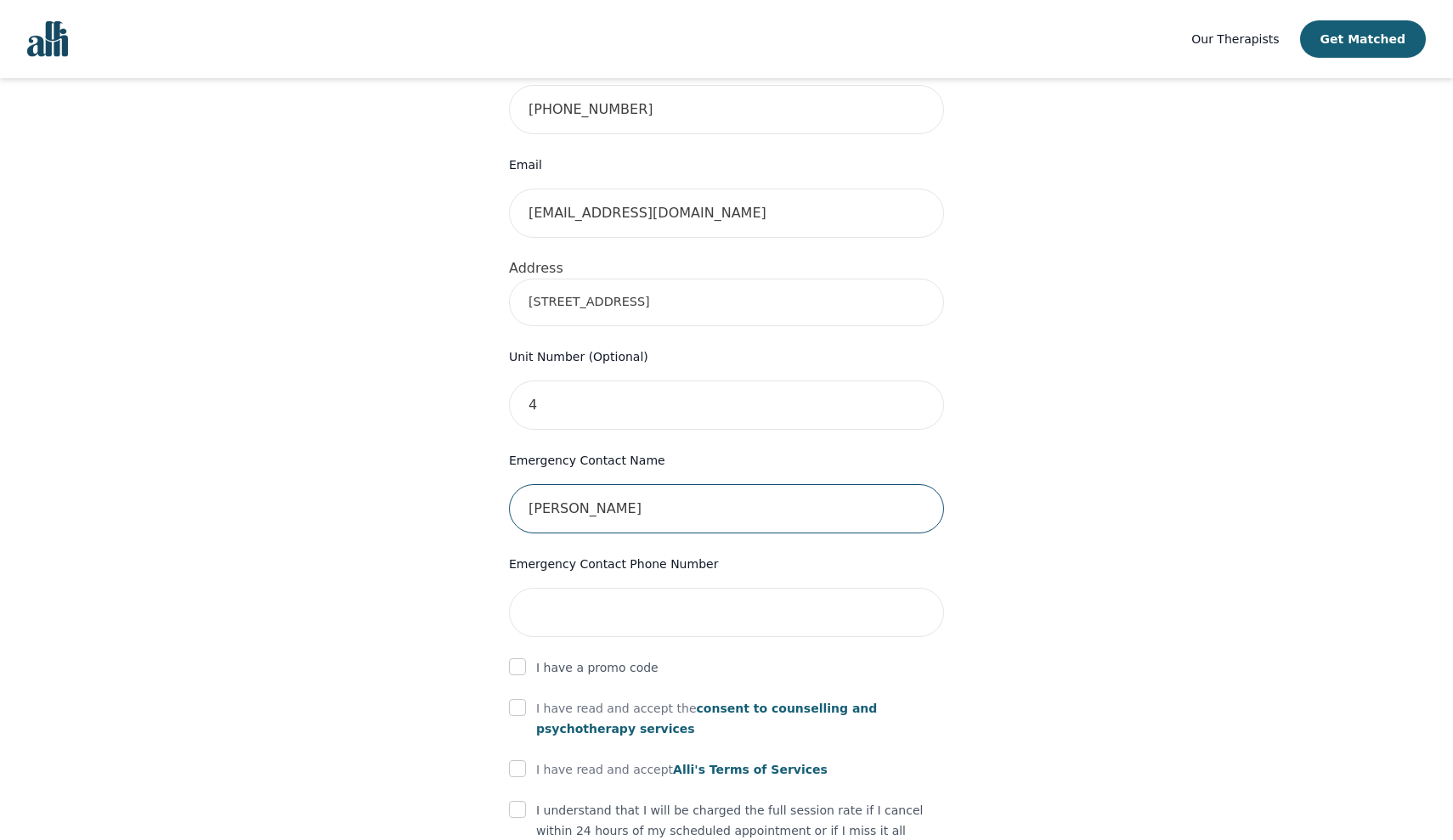
type input "[PERSON_NAME]"
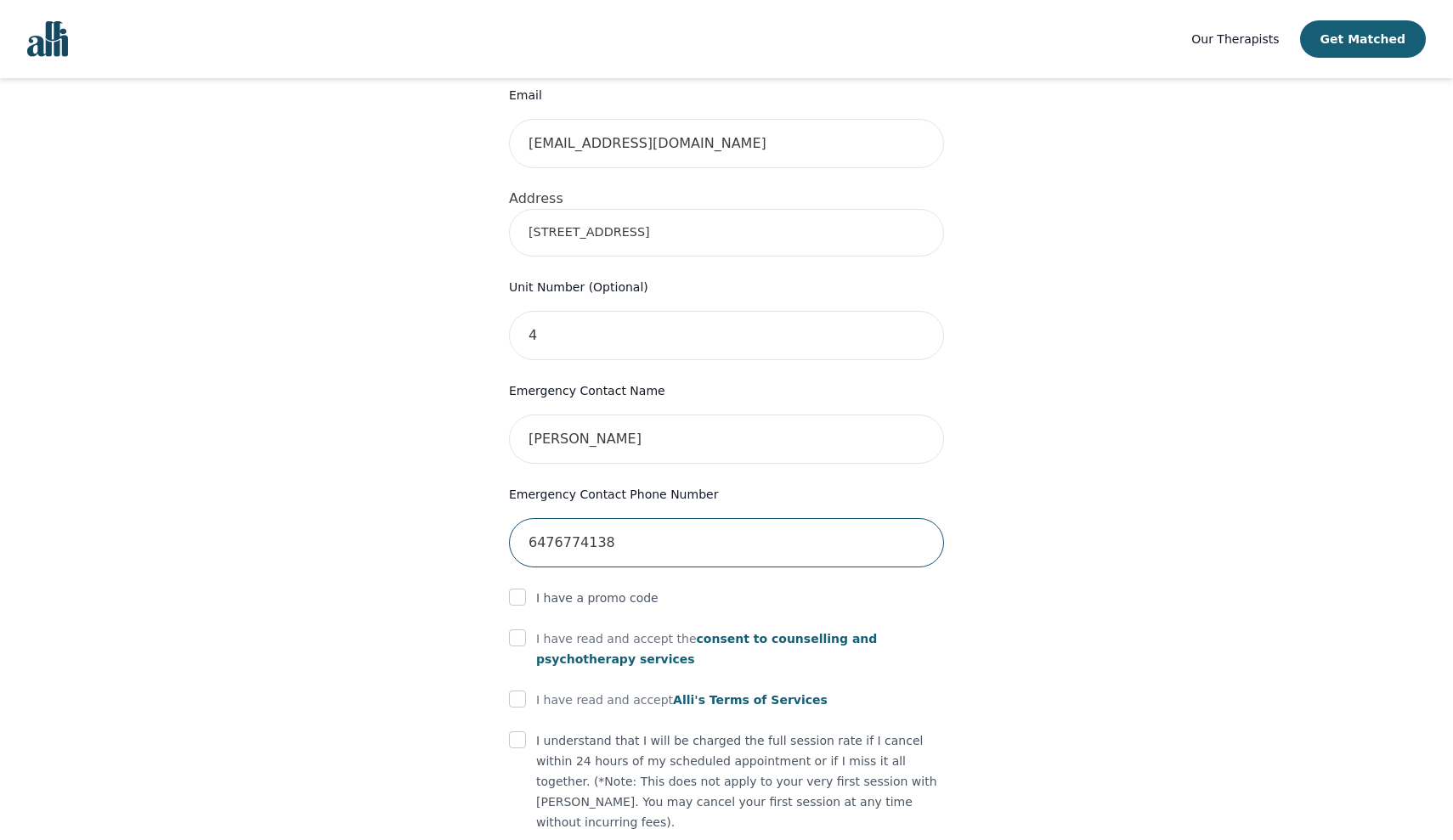
scroll to position [587, 0]
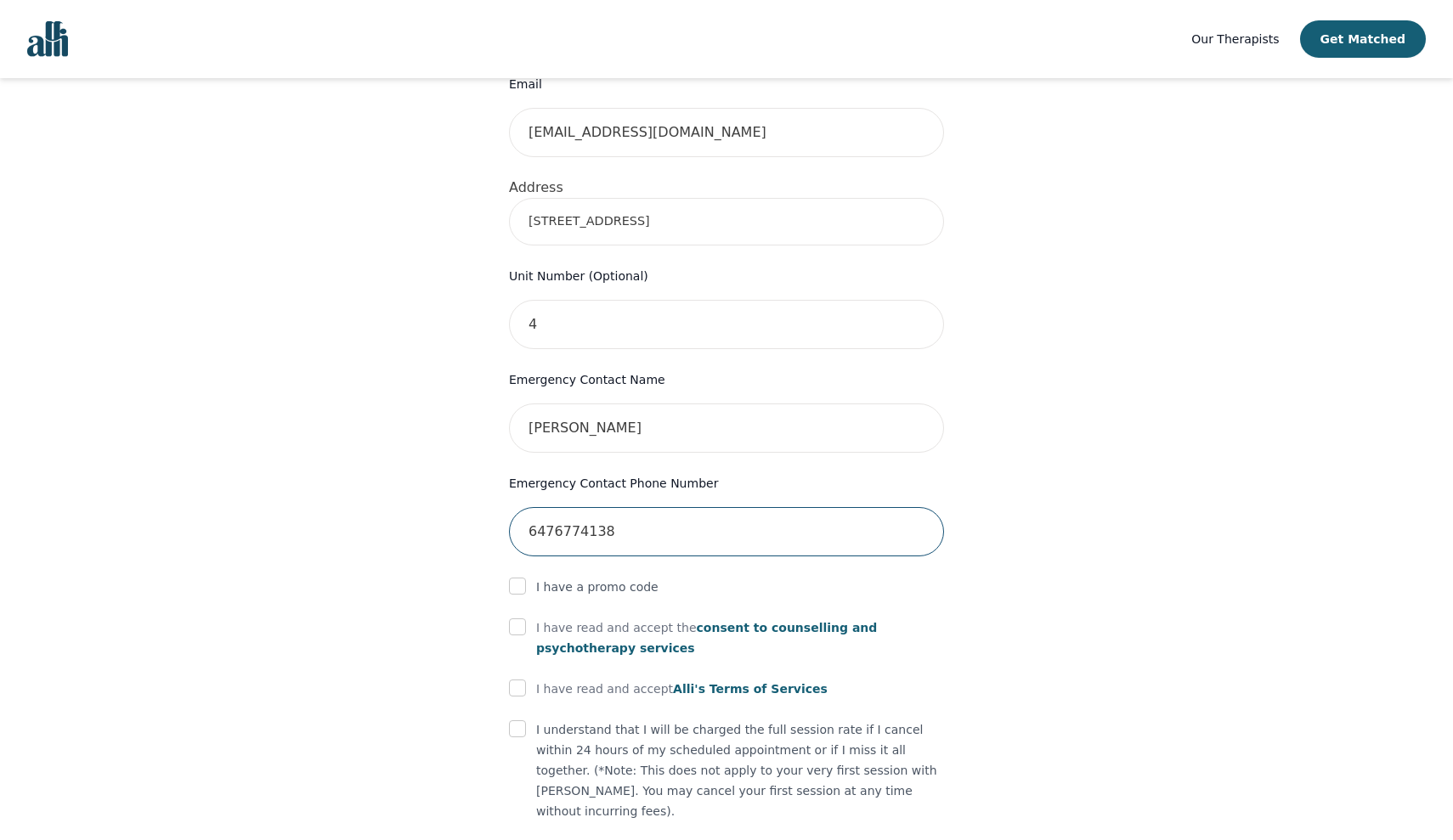
type input "6476774138"
click at [520, 618] on input "checkbox" at bounding box center [517, 626] width 17 height 17
checkbox input "true"
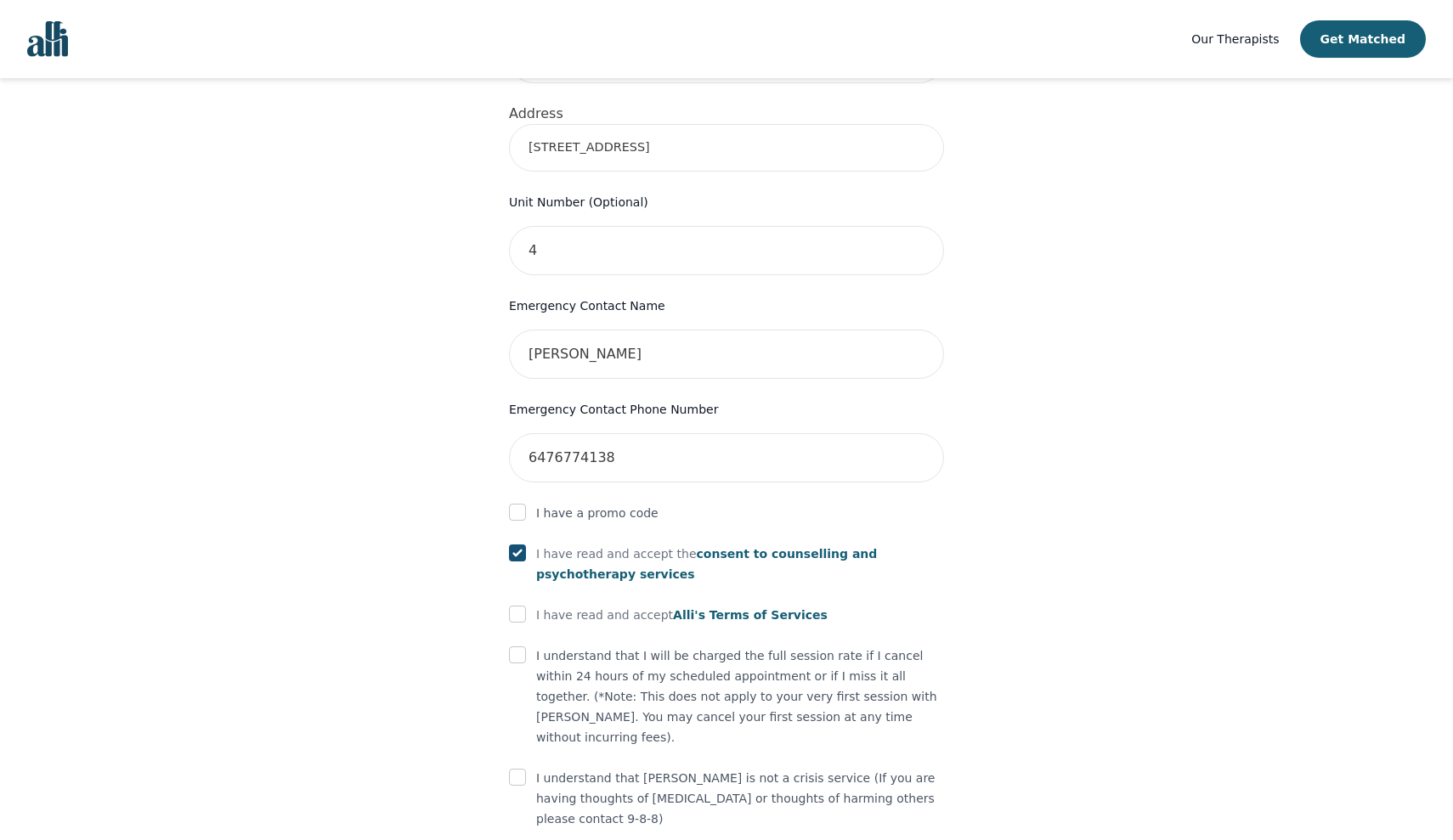
scroll to position [664, 0]
click at [523, 603] on input "checkbox" at bounding box center [517, 610] width 17 height 17
checkbox input "true"
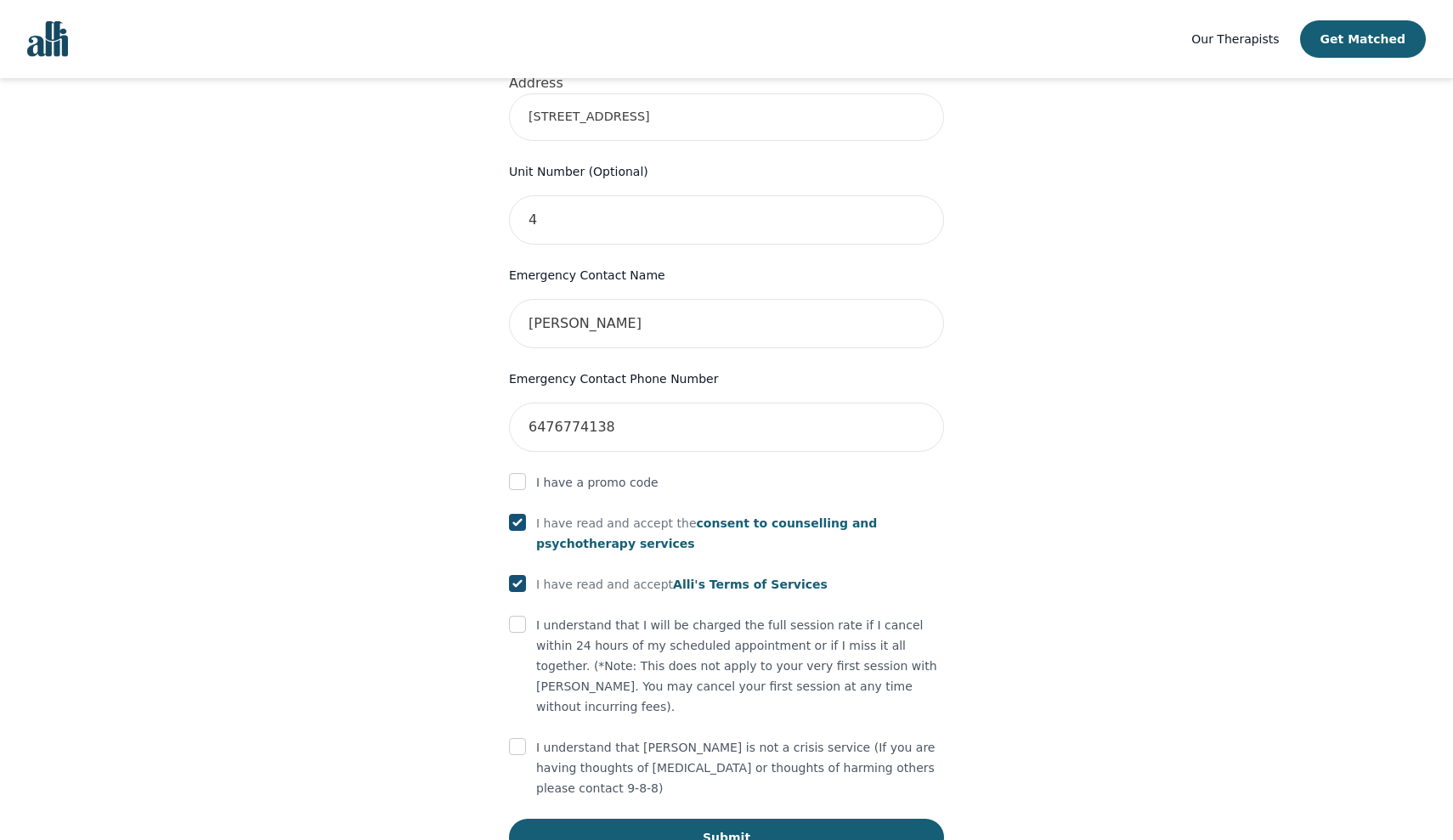
scroll to position [691, 0]
click at [523, 739] on input "checkbox" at bounding box center [517, 747] width 17 height 17
checkbox input "true"
click at [526, 615] on div "I understand that I will be charged the full session rate if I cancel within 24…" at bounding box center [726, 666] width 436 height 102
click at [519, 616] on input "checkbox" at bounding box center [517, 624] width 17 height 17
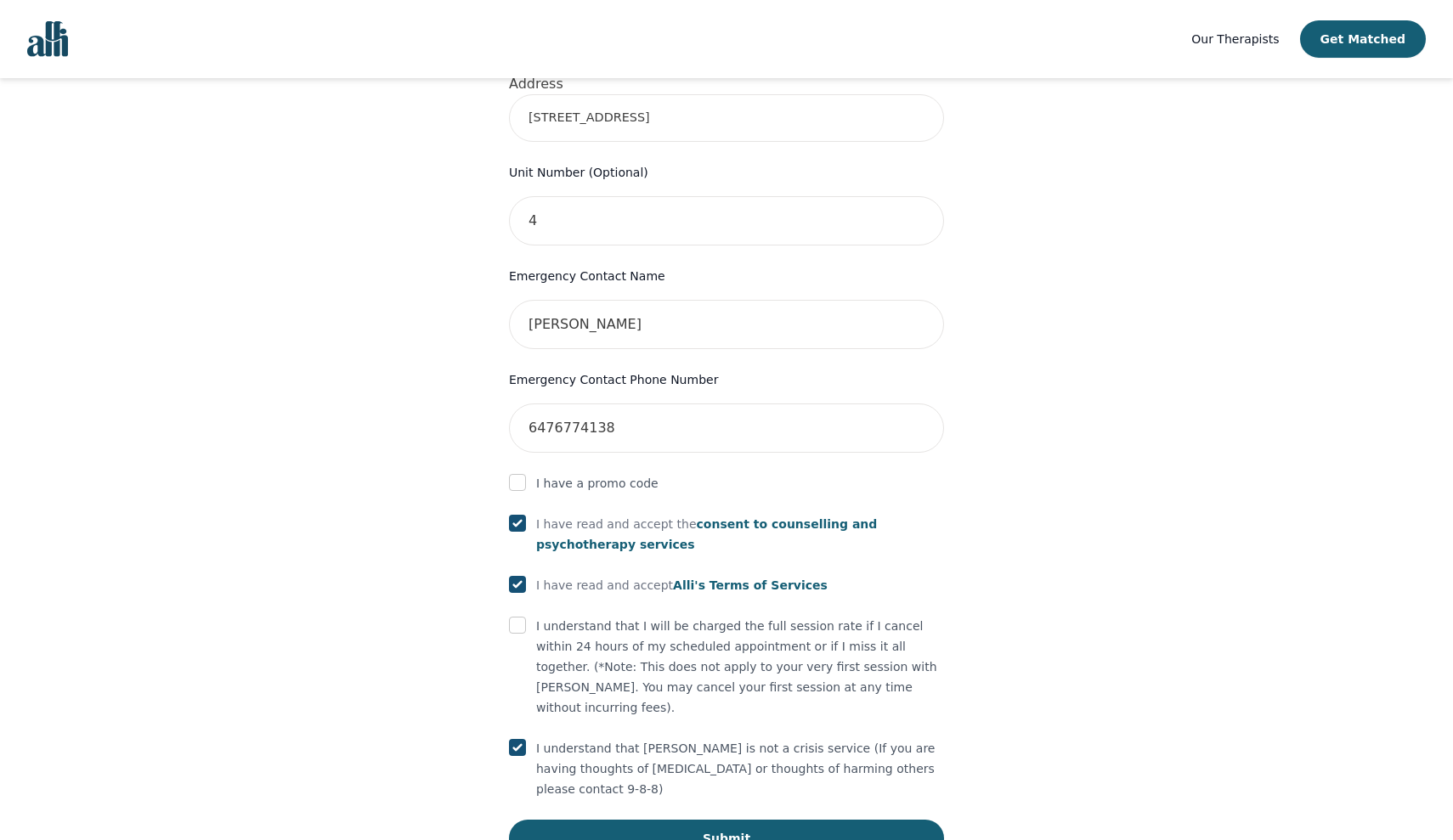
checkbox input "true"
click at [671, 819] on button "Submit" at bounding box center [726, 838] width 436 height 38
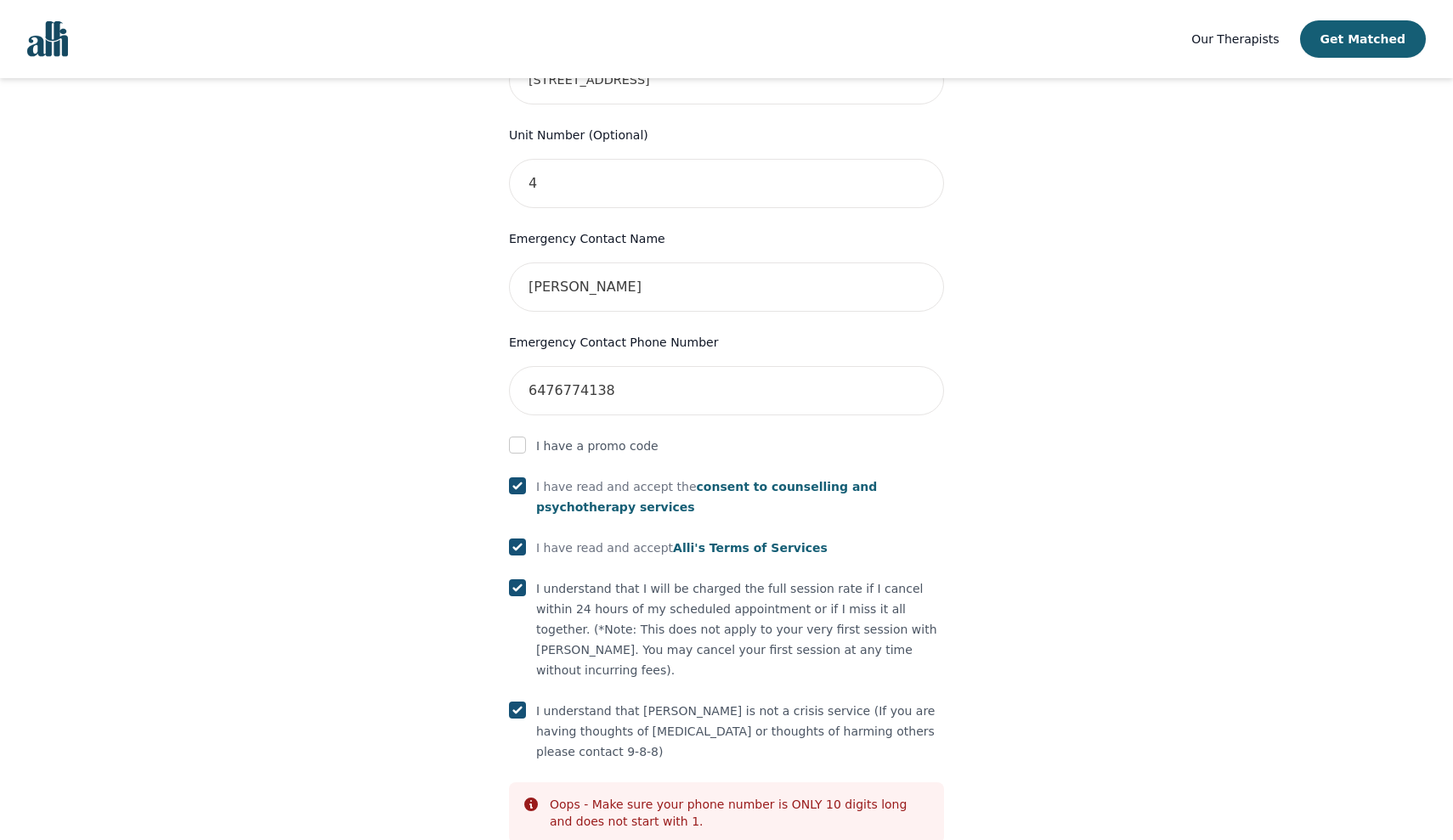
scroll to position [726, 0]
click at [530, 368] on input "6476774138" at bounding box center [726, 393] width 436 height 49
click at [535, 368] on input "16476774138" at bounding box center [726, 393] width 436 height 49
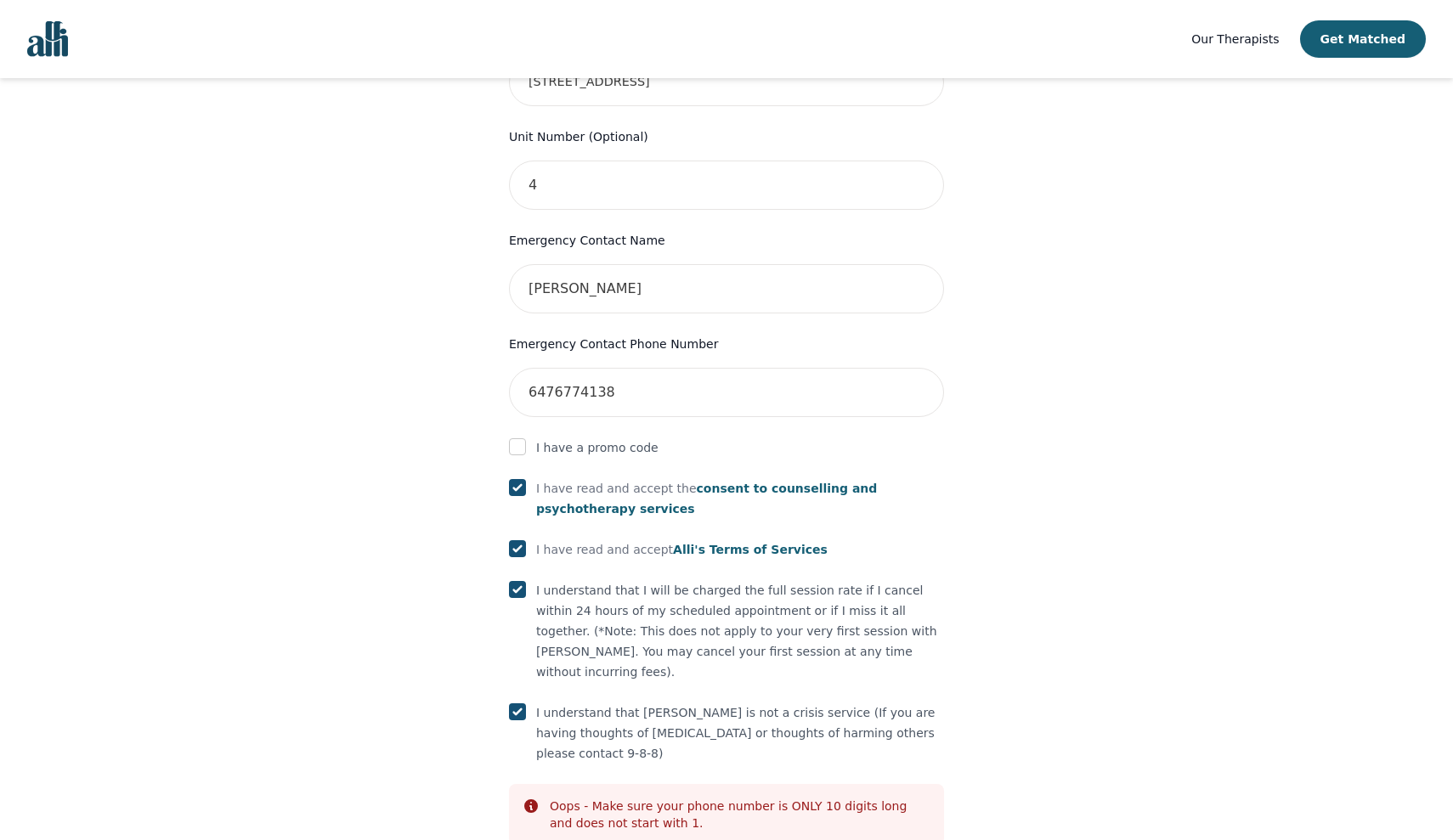
click at [551, 368] on input "6476774138" at bounding box center [726, 393] width 436 height 49
click at [584, 368] on input "647-6774138" at bounding box center [726, 393] width 436 height 49
type input "[PHONE_NUMBER]"
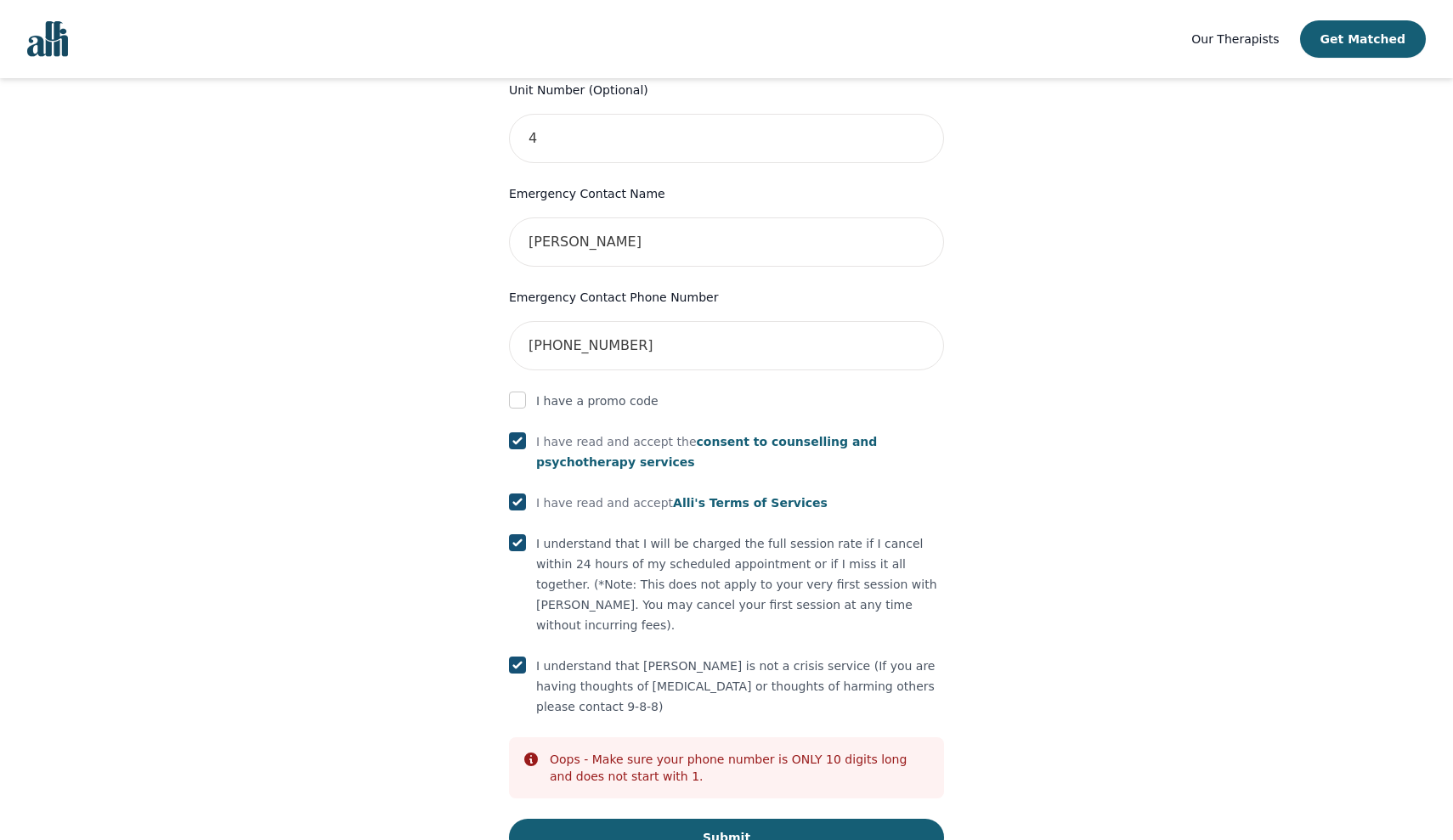
scroll to position [772, 0]
click at [654, 819] on button "Submit" at bounding box center [726, 838] width 436 height 38
click at [673, 819] on button "Submit" at bounding box center [726, 838] width 436 height 38
click at [575, 819] on button "Submit" at bounding box center [726, 838] width 436 height 38
click at [718, 819] on button "Submit" at bounding box center [726, 838] width 436 height 38
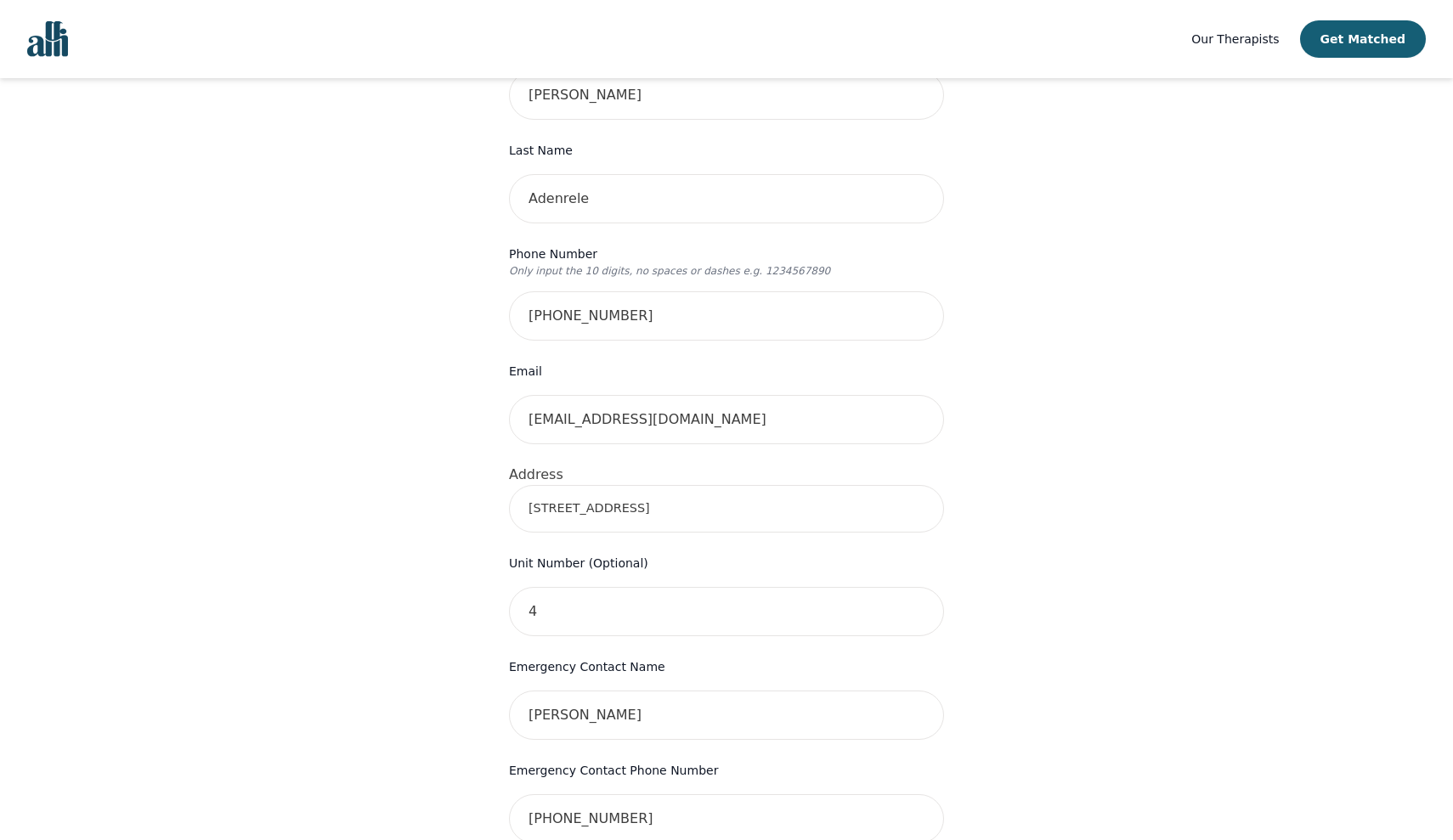
scroll to position [296, 0]
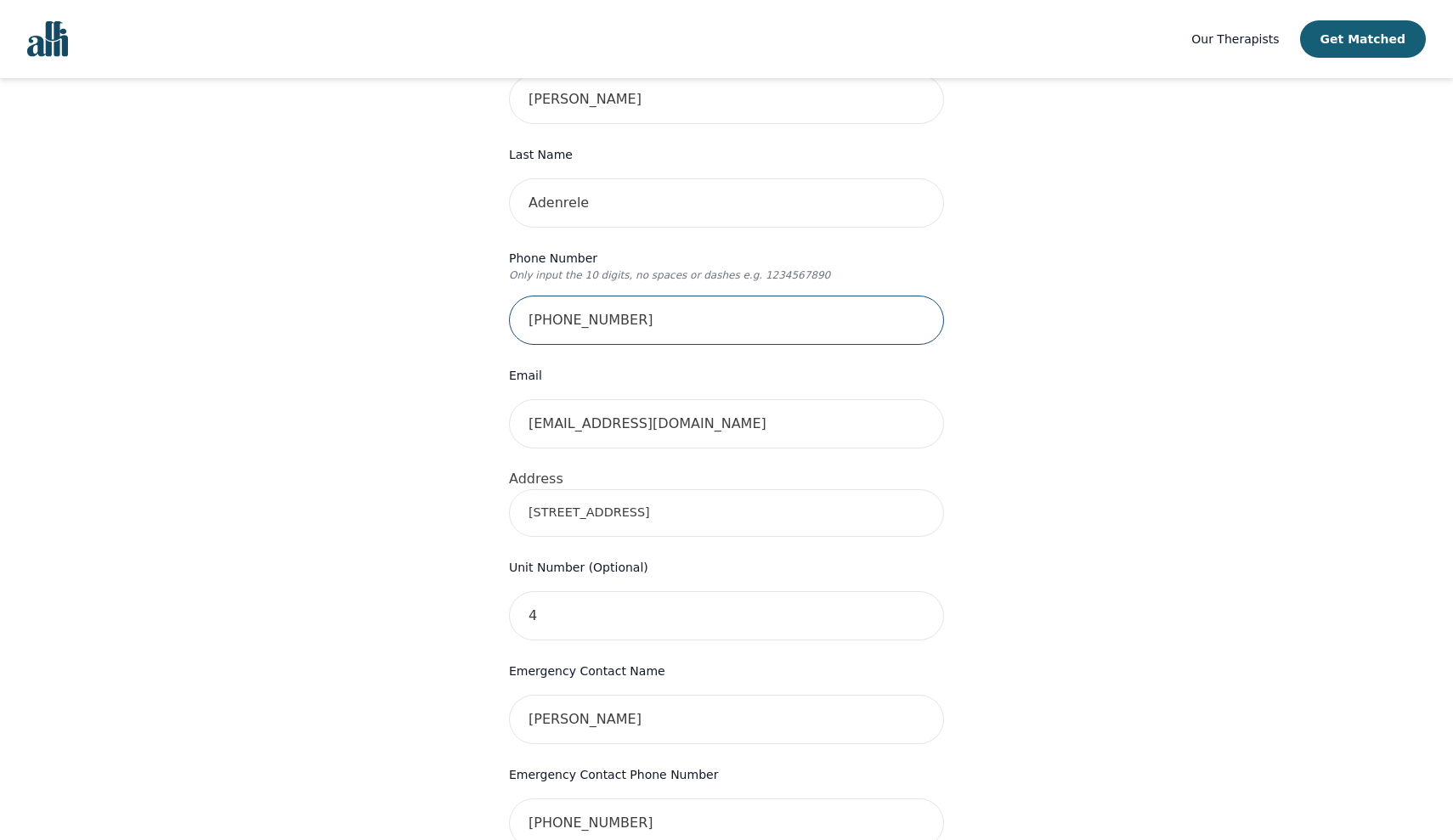
click at [528, 296] on input "[PHONE_NUMBER]" at bounding box center [726, 321] width 436 height 49
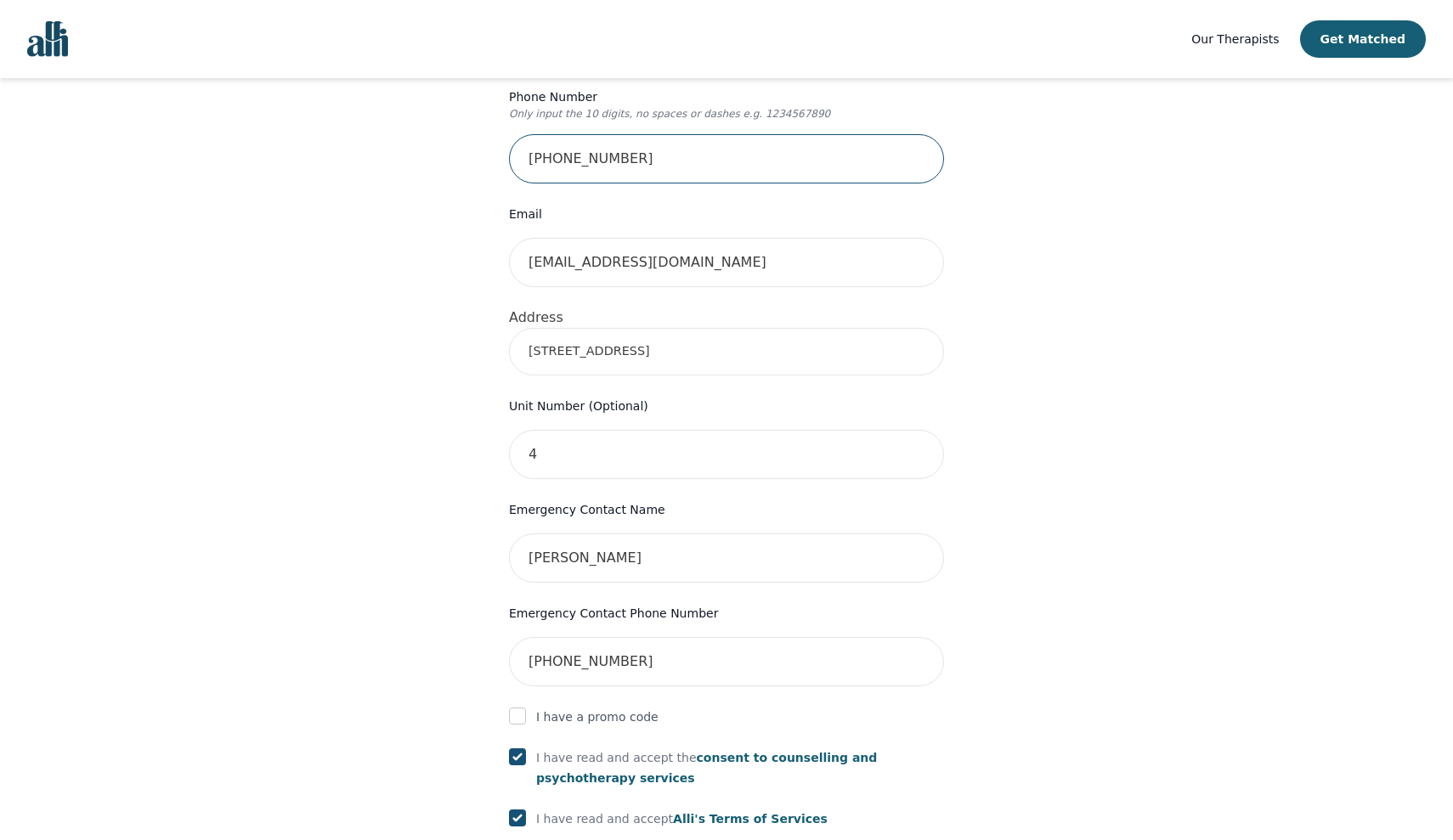
scroll to position [555, 0]
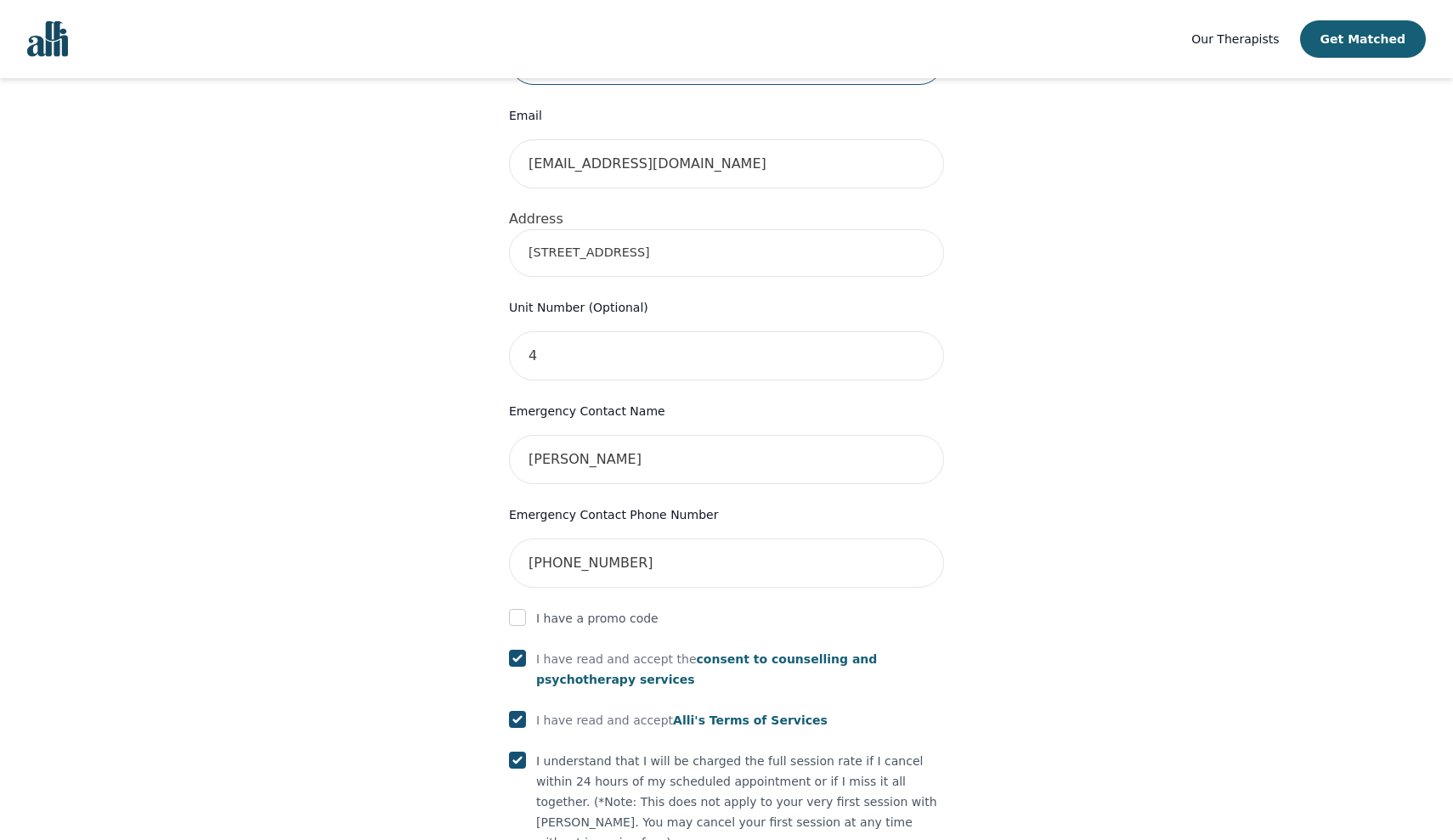
type input "[PHONE_NUMBER]"
click at [528, 538] on input "[PHONE_NUMBER]" at bounding box center [726, 563] width 436 height 49
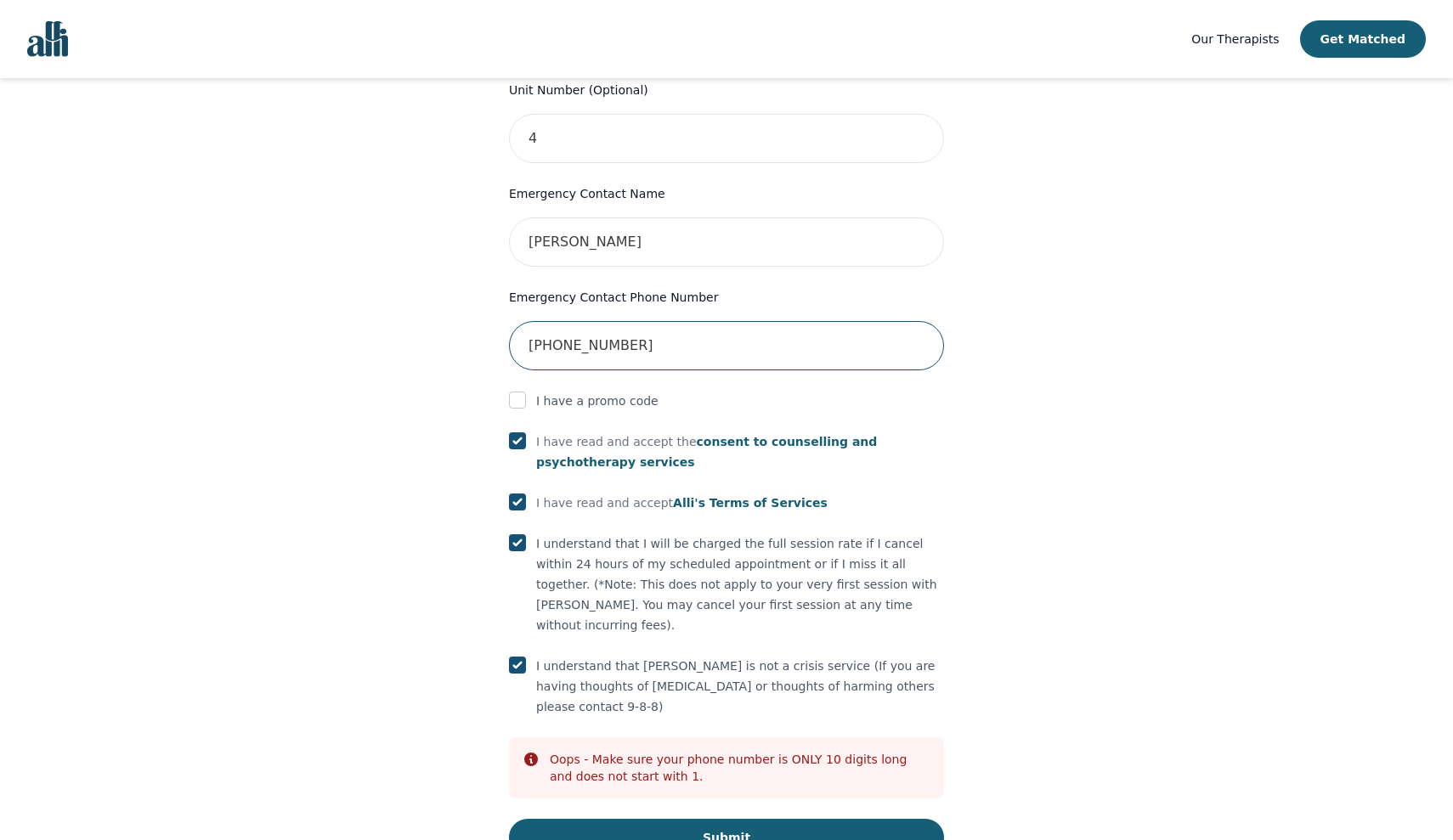
scroll to position [772, 0]
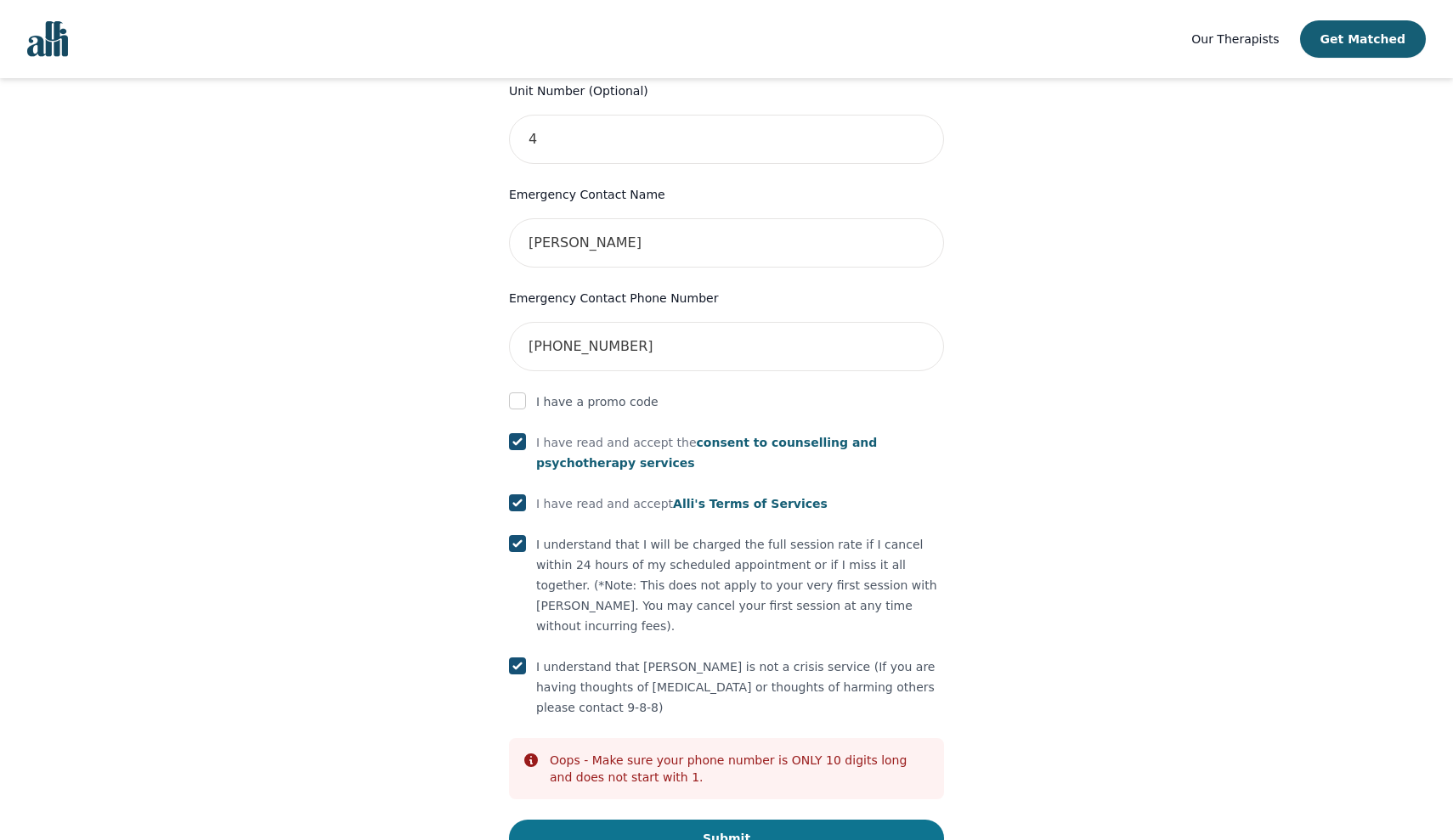
click at [684, 819] on button "Submit" at bounding box center [726, 838] width 436 height 38
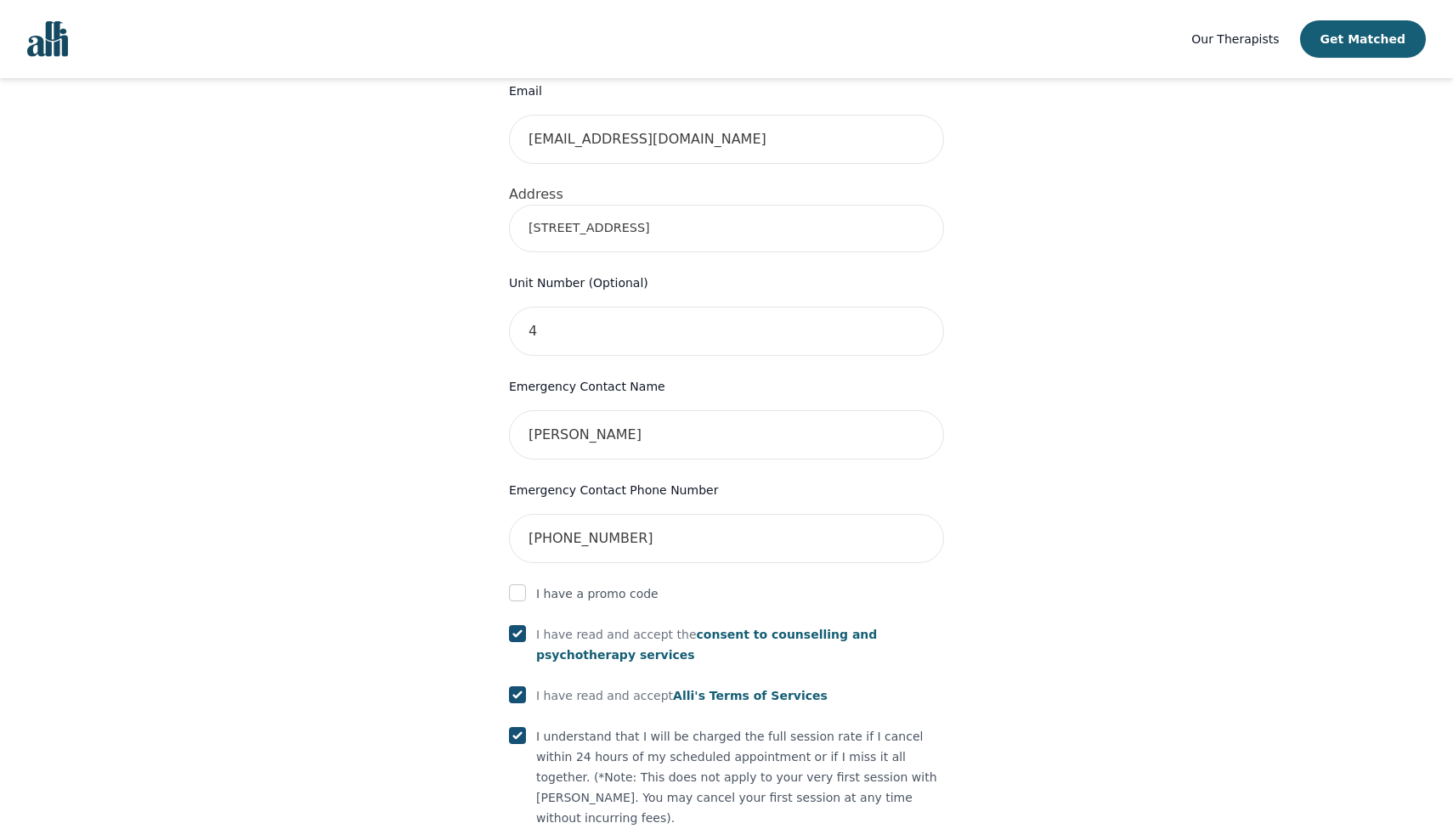
scroll to position [567, 0]
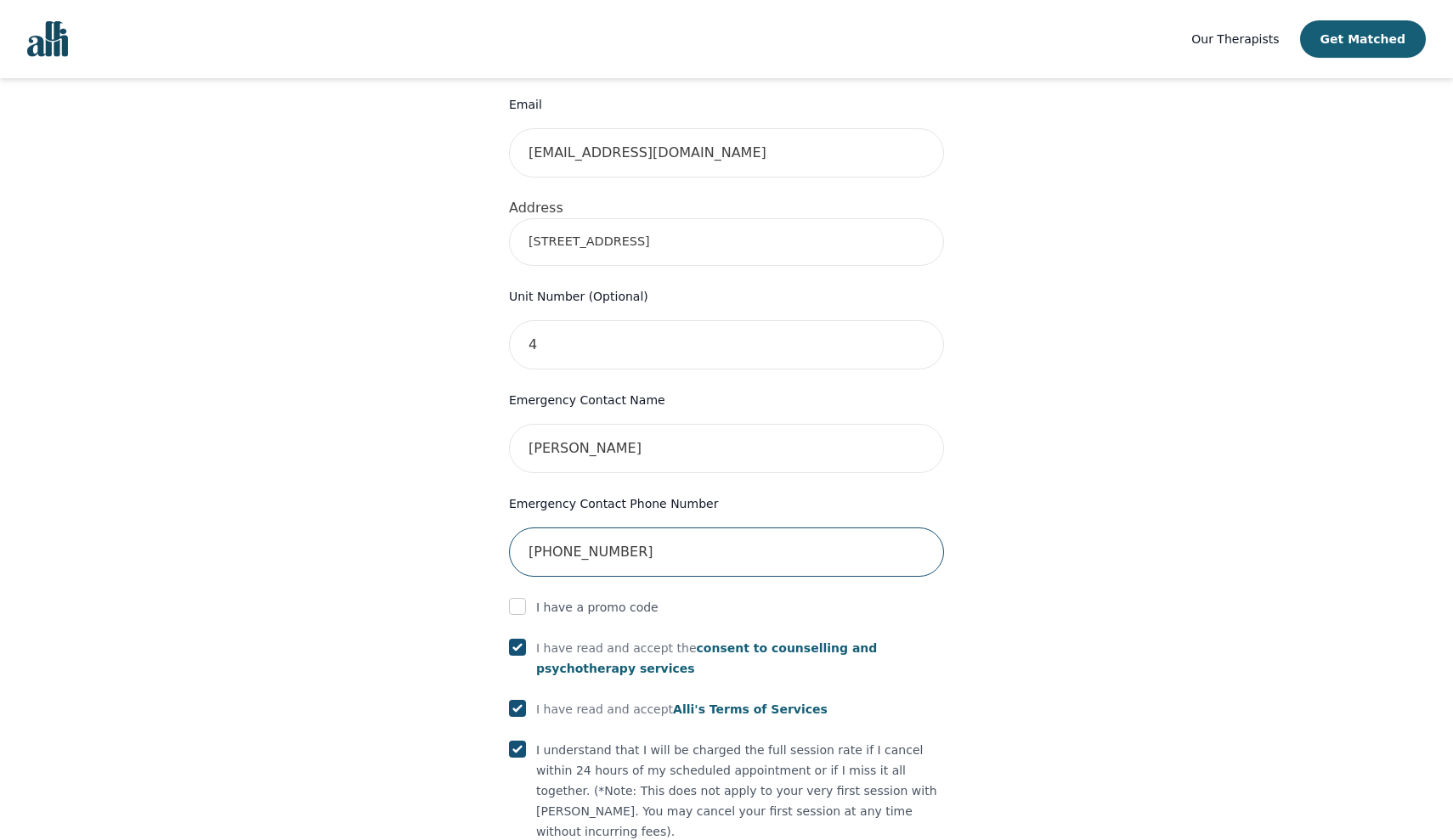
click at [595, 527] on input "[PHONE_NUMBER]" at bounding box center [726, 552] width 436 height 49
click at [567, 527] on input "1647-6774138" at bounding box center [726, 552] width 436 height 49
click at [535, 527] on input "16476774138" at bounding box center [726, 552] width 436 height 49
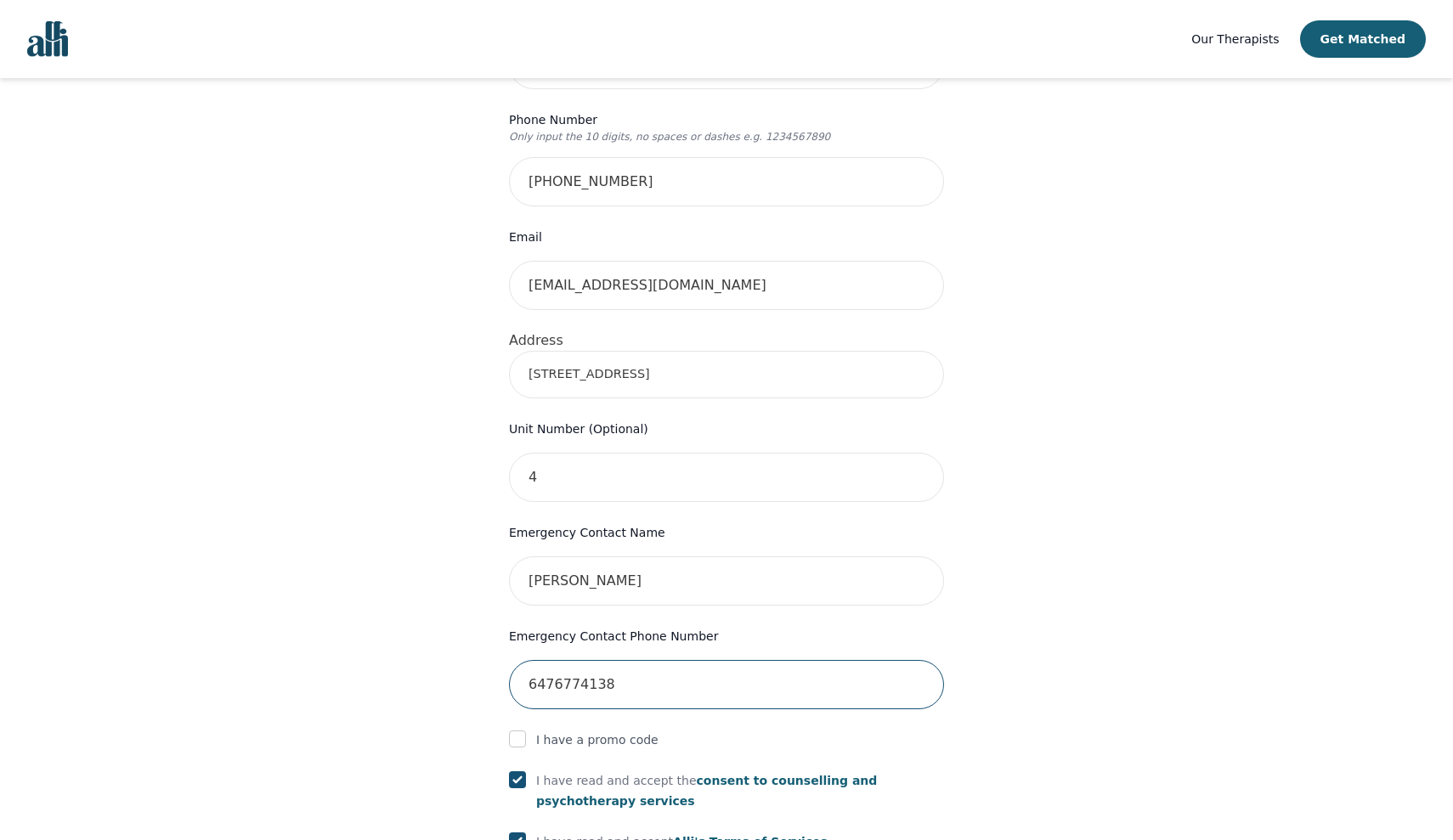
scroll to position [346, 0]
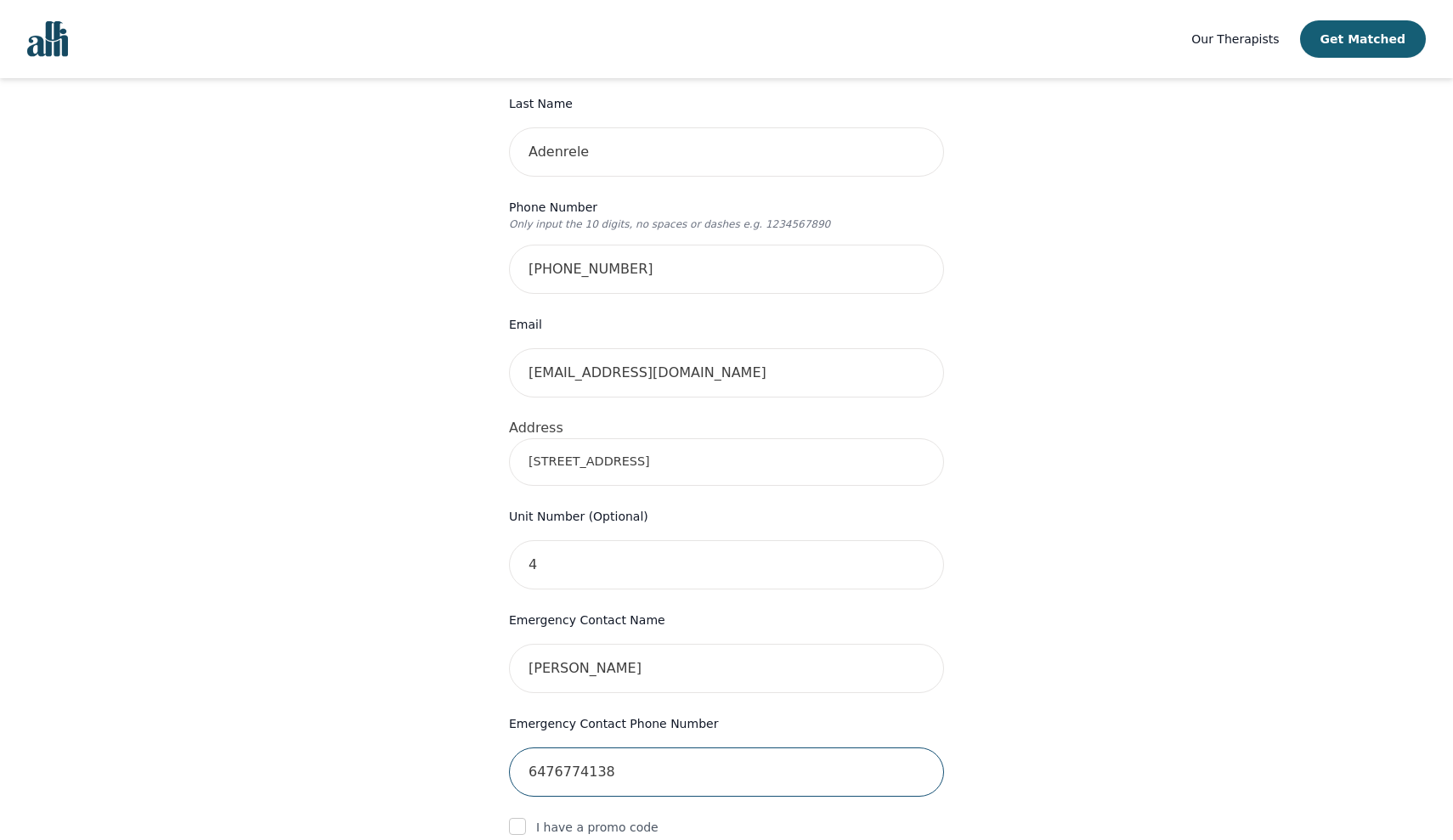
type input "6476774138"
click at [533, 244] on input "[PHONE_NUMBER]" at bounding box center [726, 269] width 436 height 49
click at [559, 244] on input "[PHONE_NUMBER]" at bounding box center [726, 269] width 436 height 49
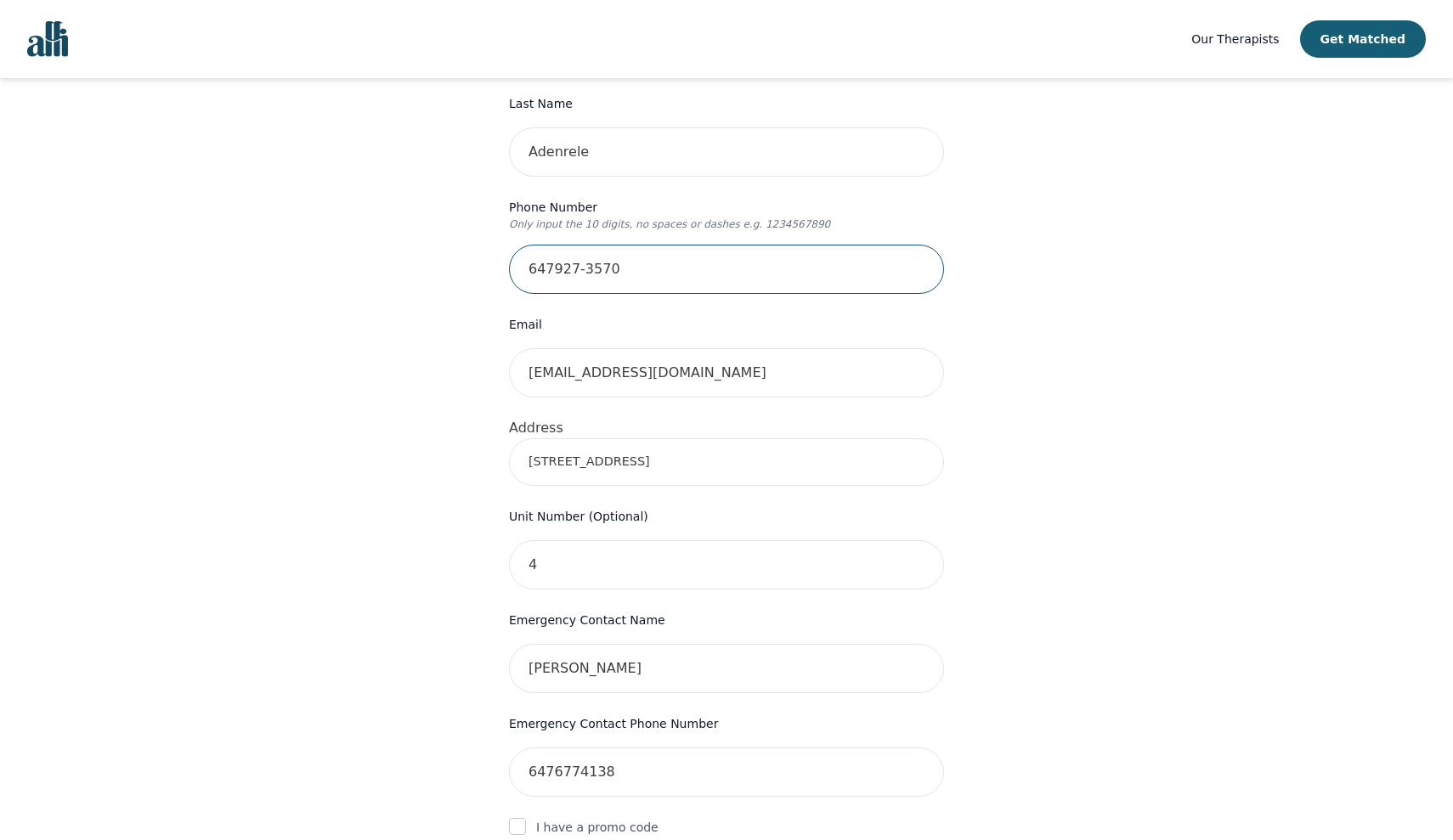
click at [584, 244] on input "647927-3570" at bounding box center [726, 269] width 436 height 49
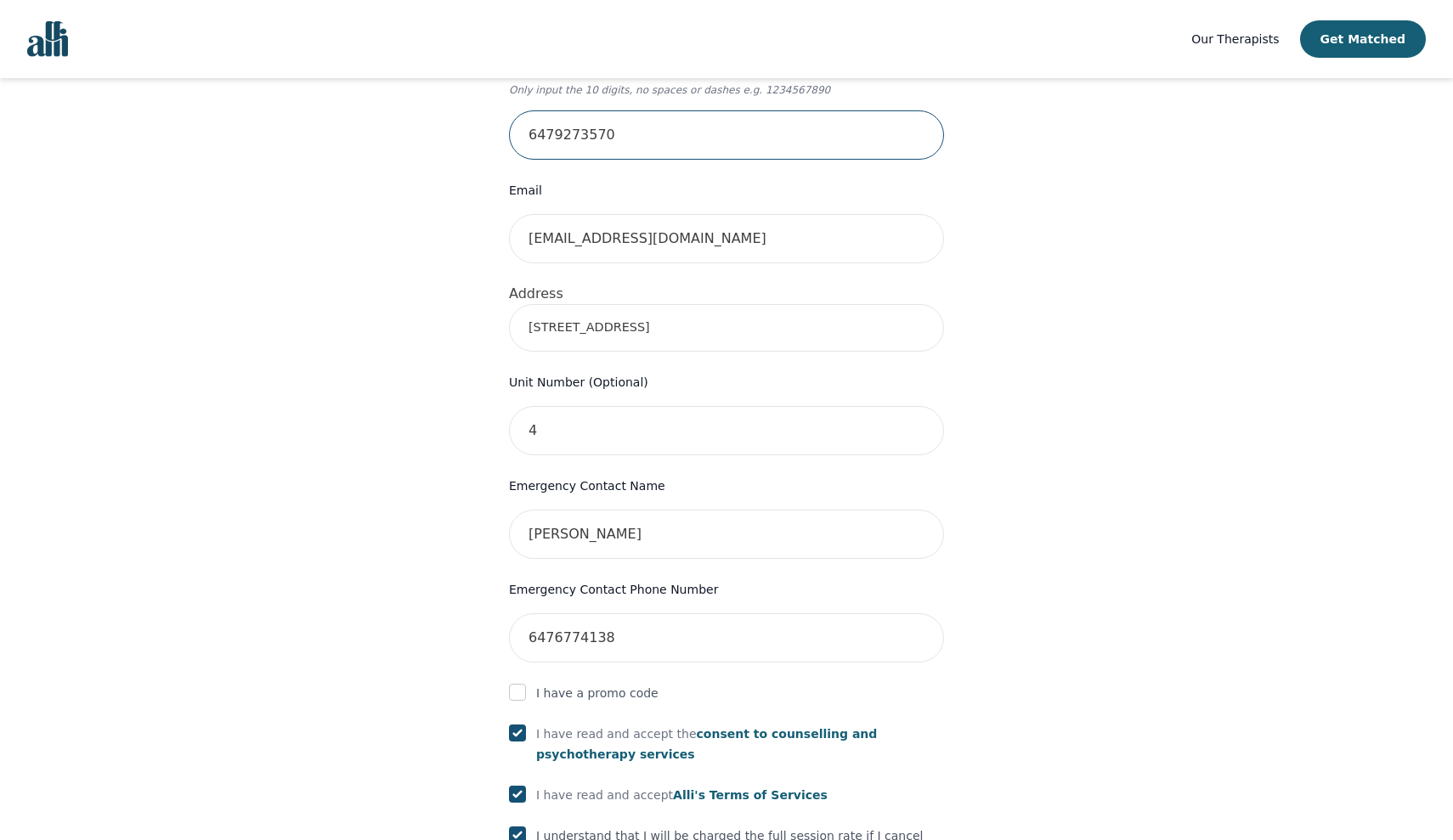
scroll to position [471, 0]
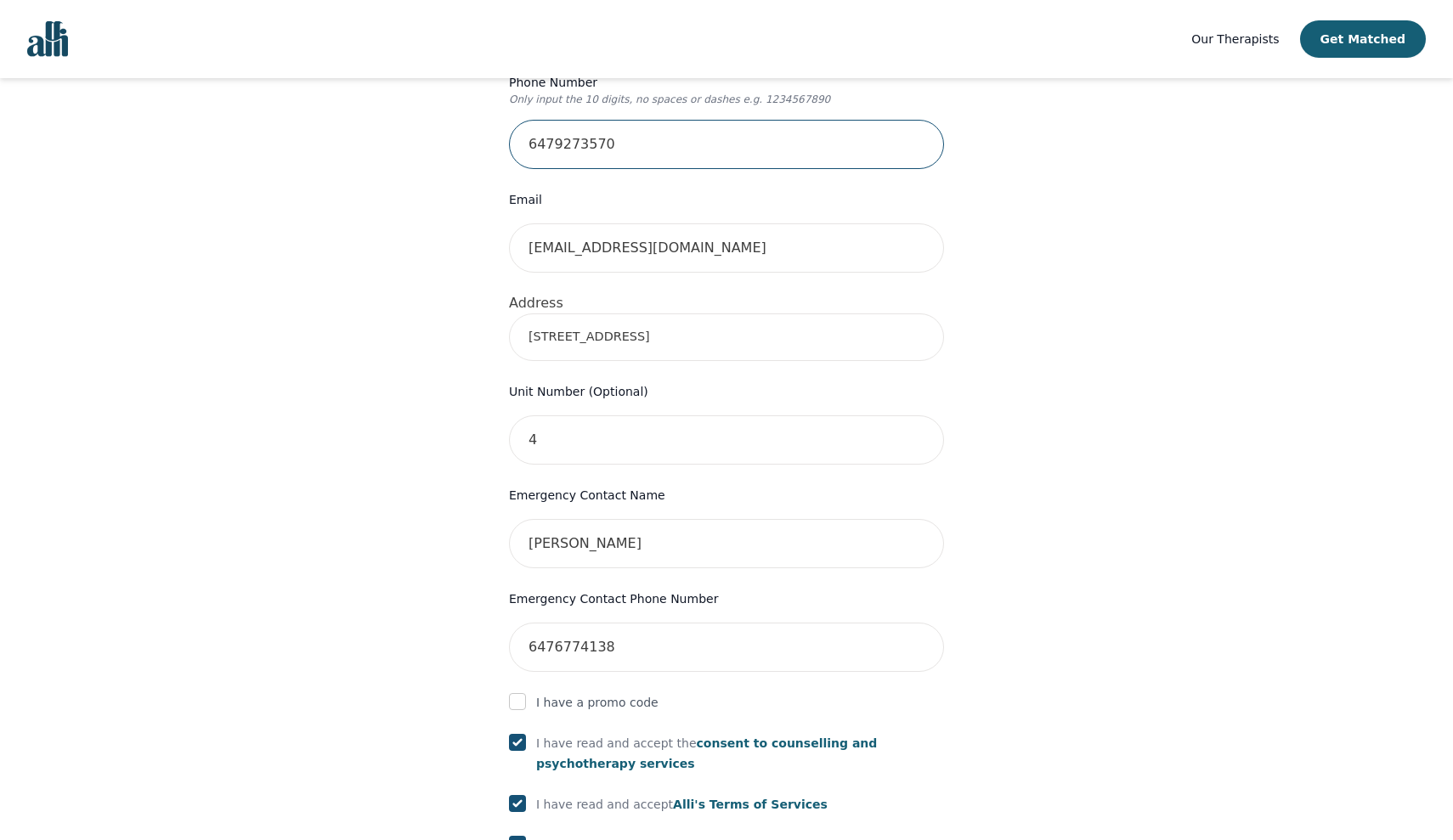
click at [591, 120] on input "6479273570" at bounding box center [726, 144] width 436 height 49
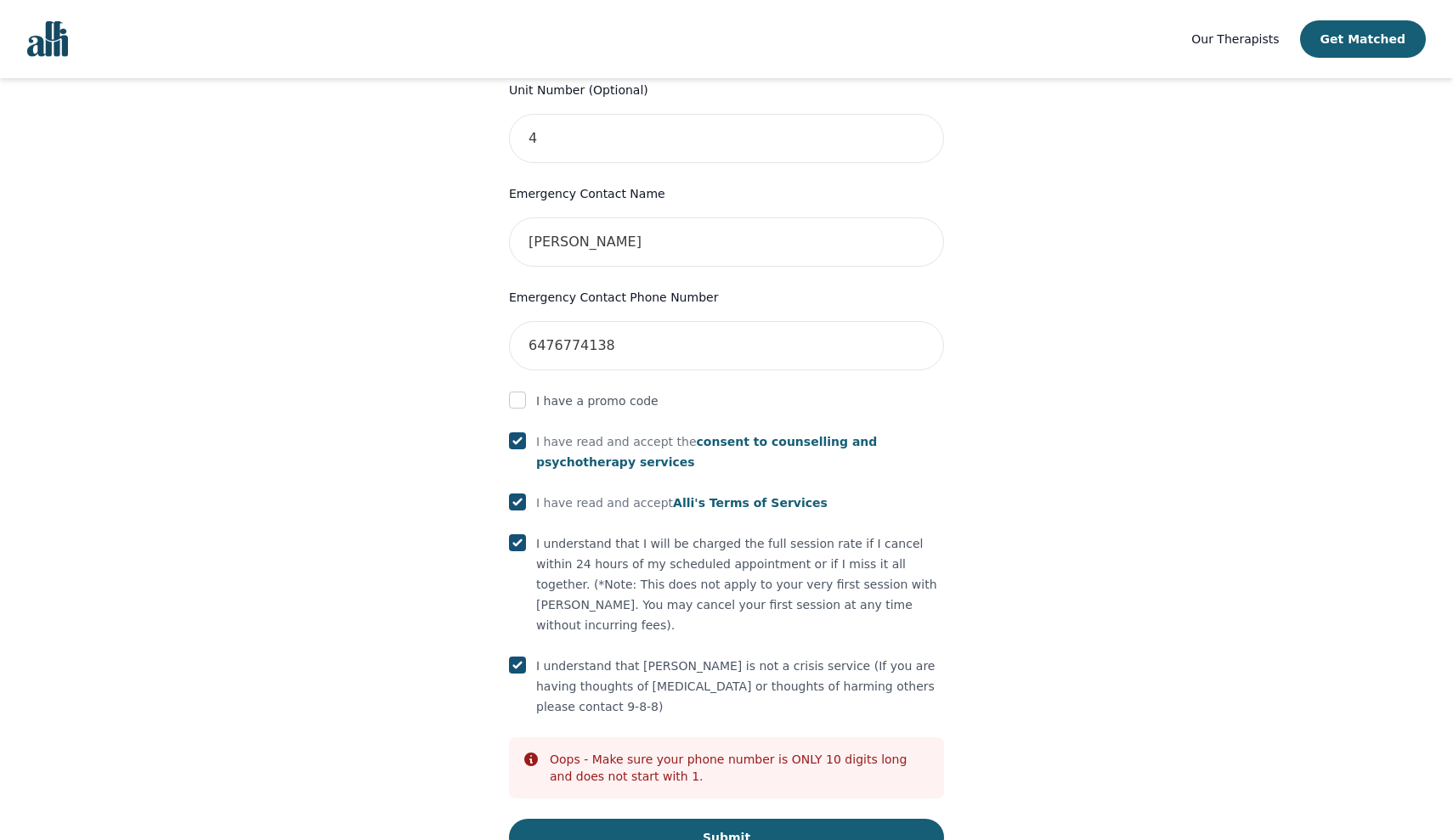
scroll to position [772, 0]
type input "6479273670"
click at [688, 819] on button "Submit" at bounding box center [726, 838] width 436 height 38
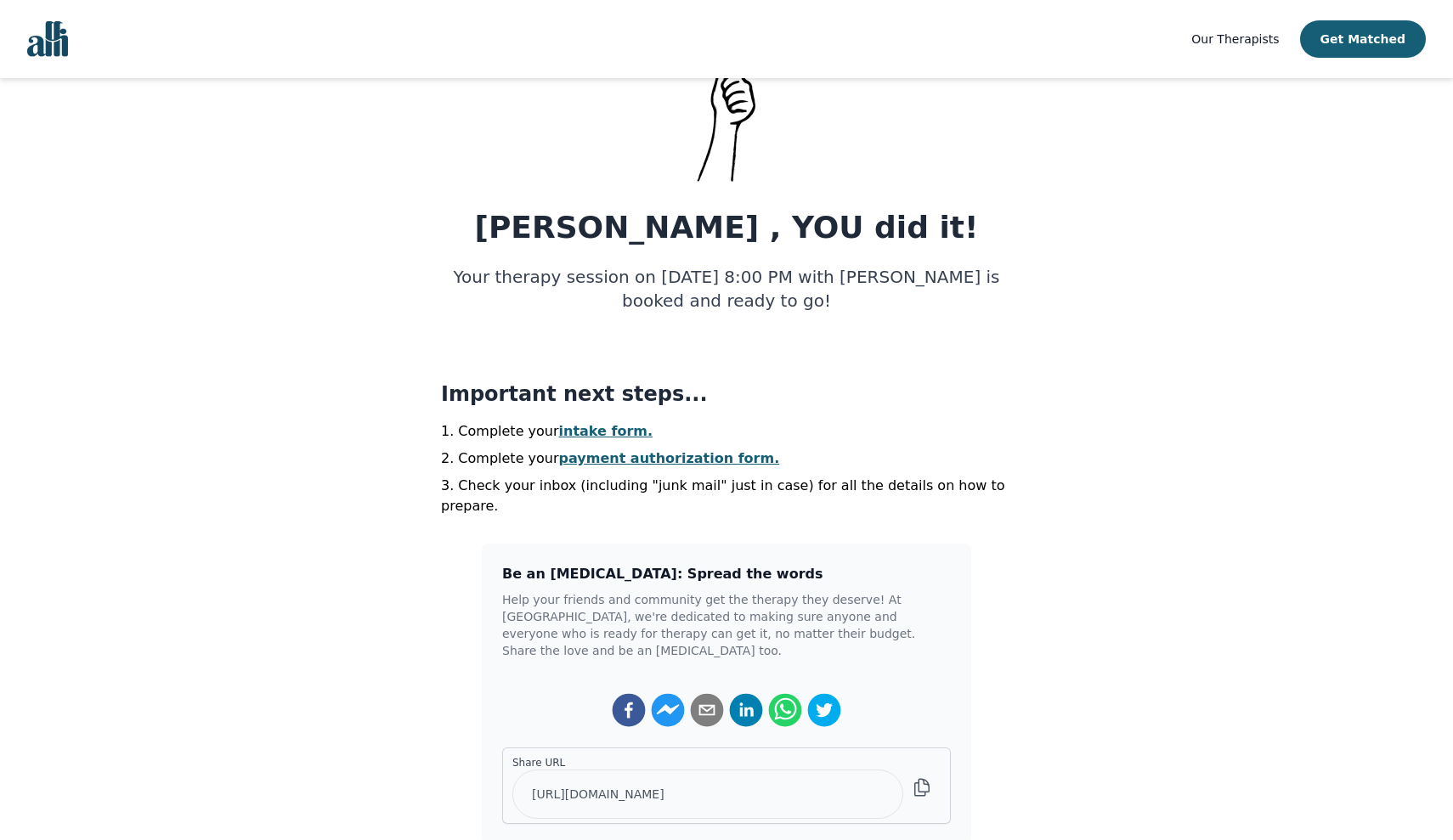
scroll to position [130, 0]
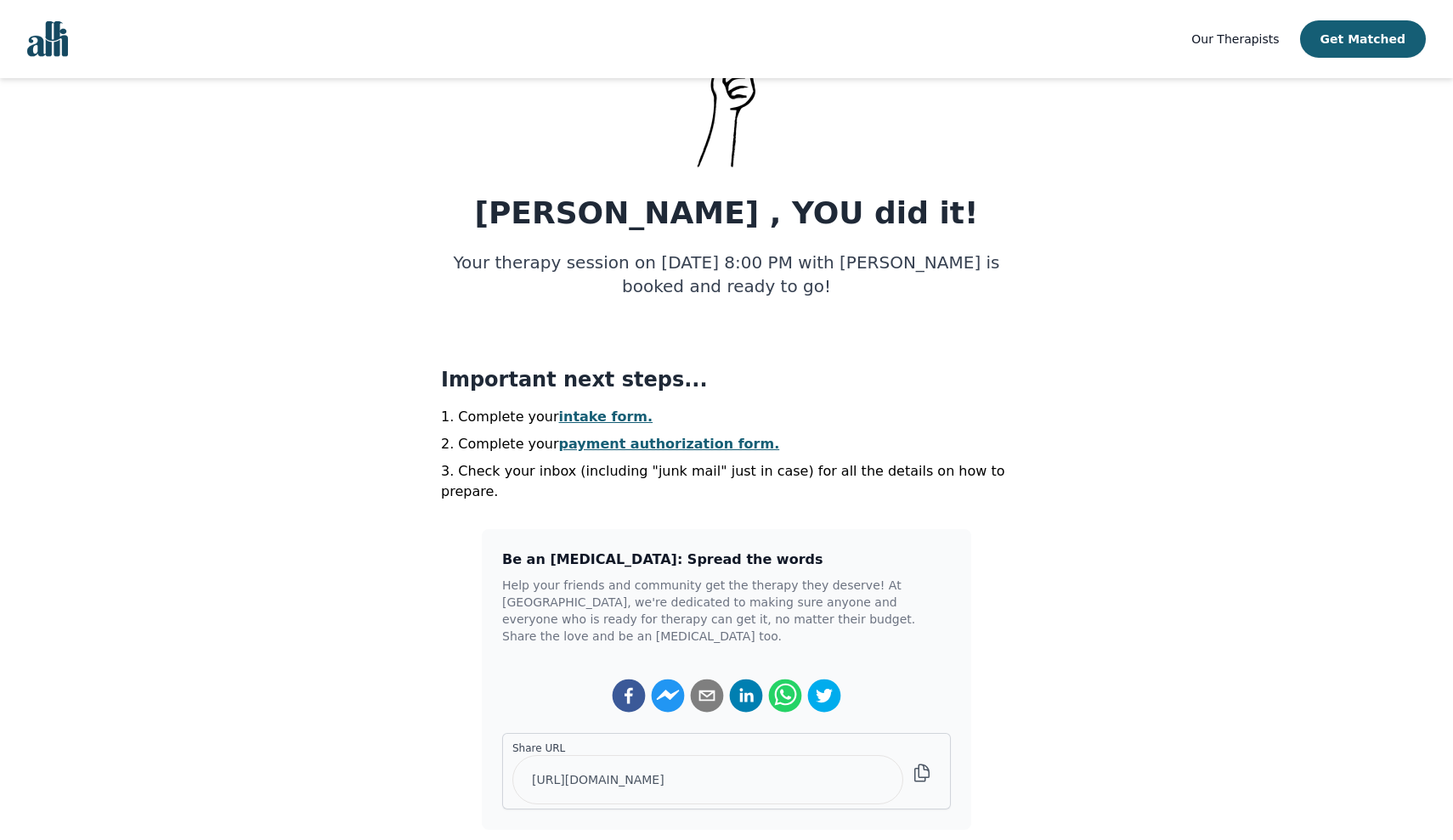
click at [602, 422] on link "intake form." at bounding box center [606, 417] width 94 height 16
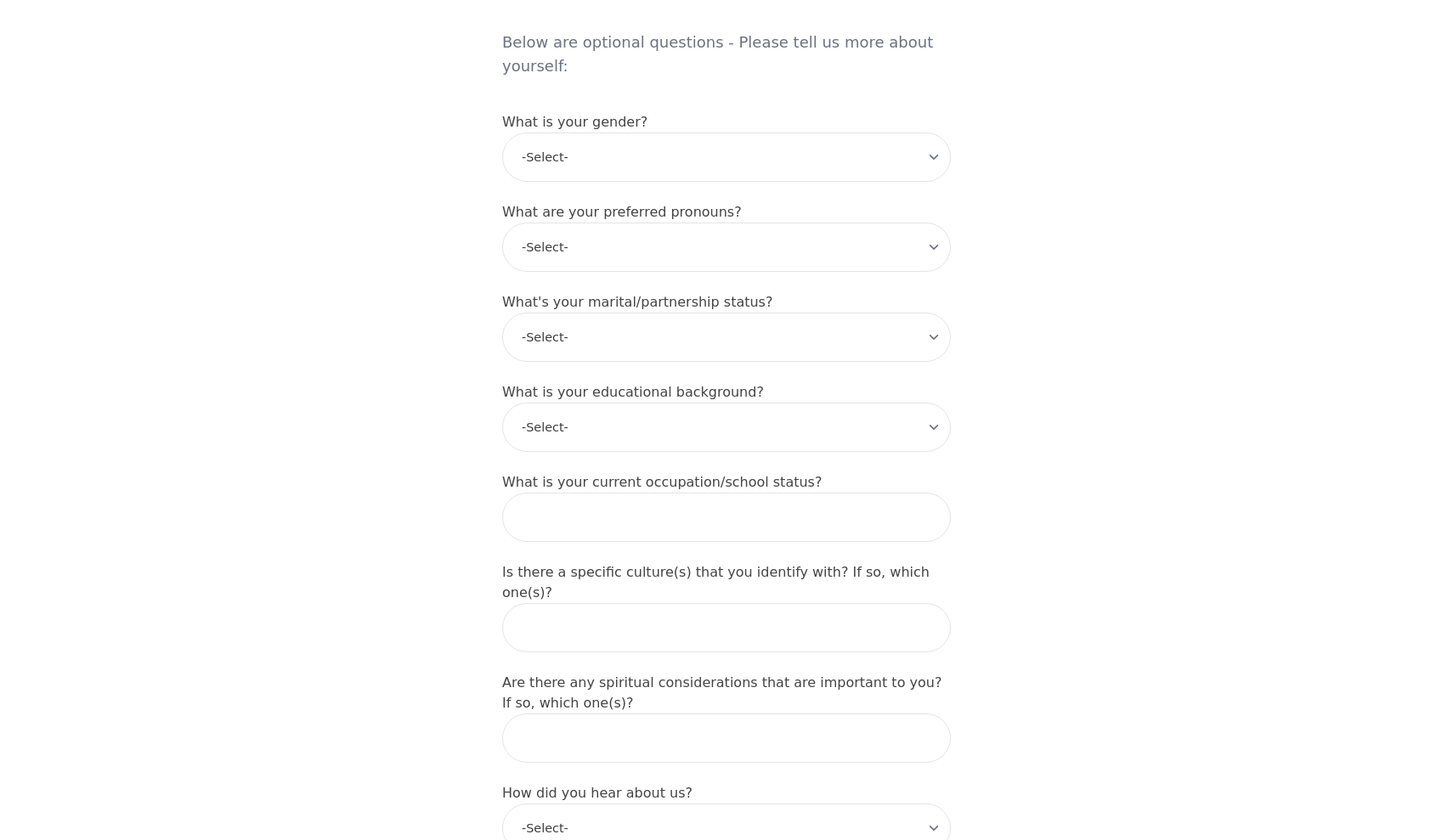
scroll to position [1574, 0]
